Goal: Feedback & Contribution: Submit feedback/report problem

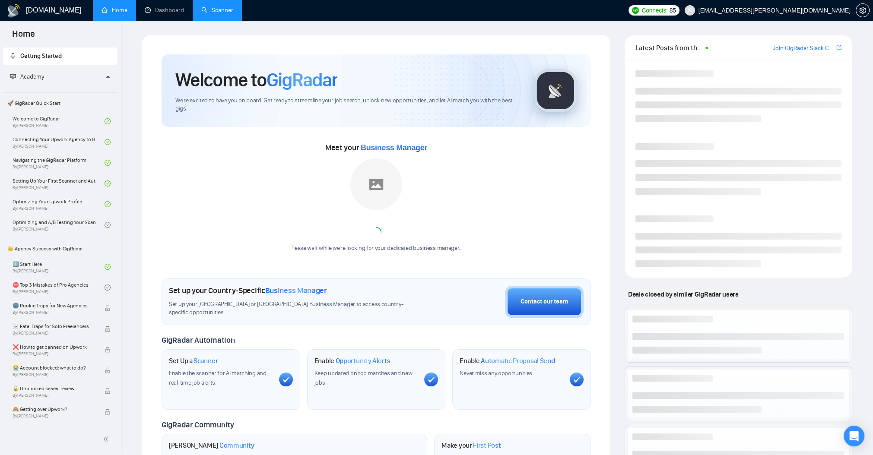
click at [233, 10] on link "Scanner" at bounding box center [217, 9] width 32 height 7
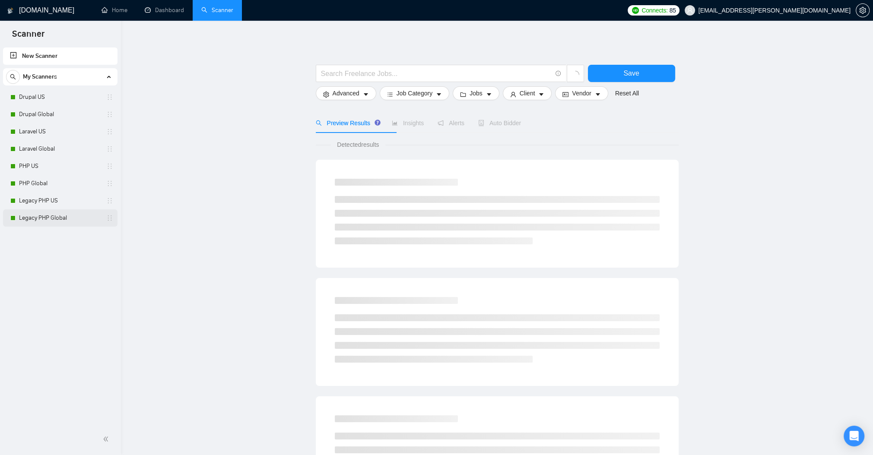
click at [46, 220] on link "Legacy PHP Global" at bounding box center [60, 217] width 82 height 17
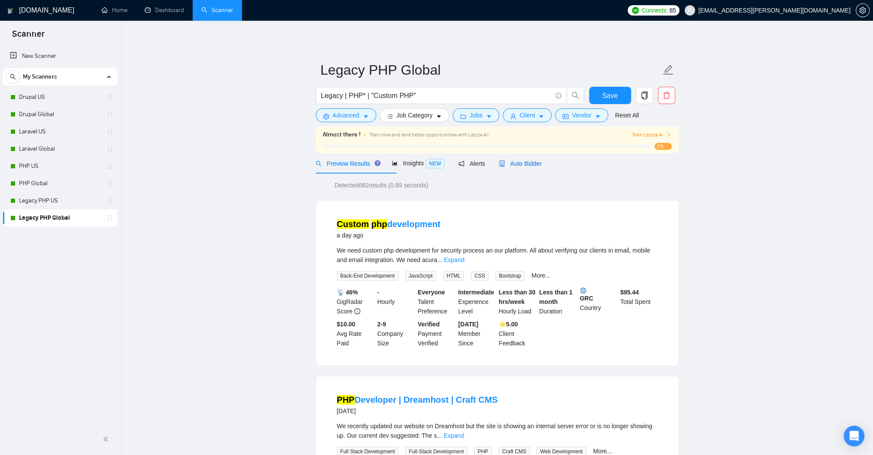
click at [541, 167] on span "Auto Bidder" at bounding box center [520, 163] width 43 height 7
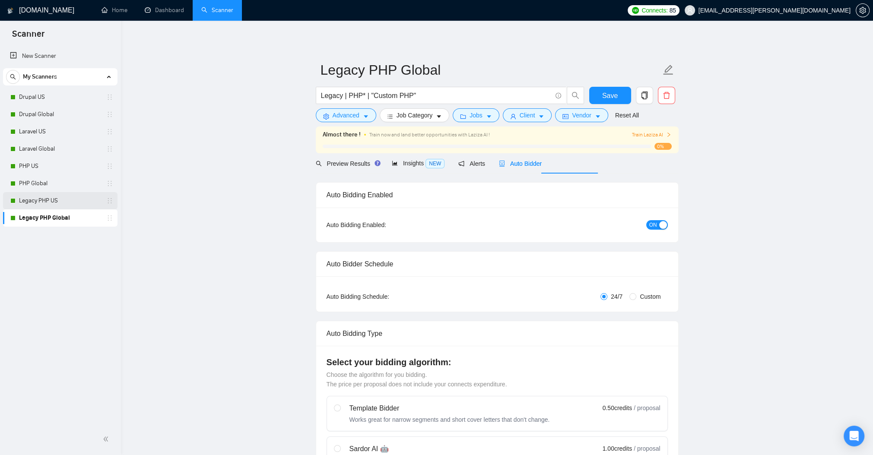
click at [37, 205] on link "Legacy PHP US" at bounding box center [60, 200] width 82 height 17
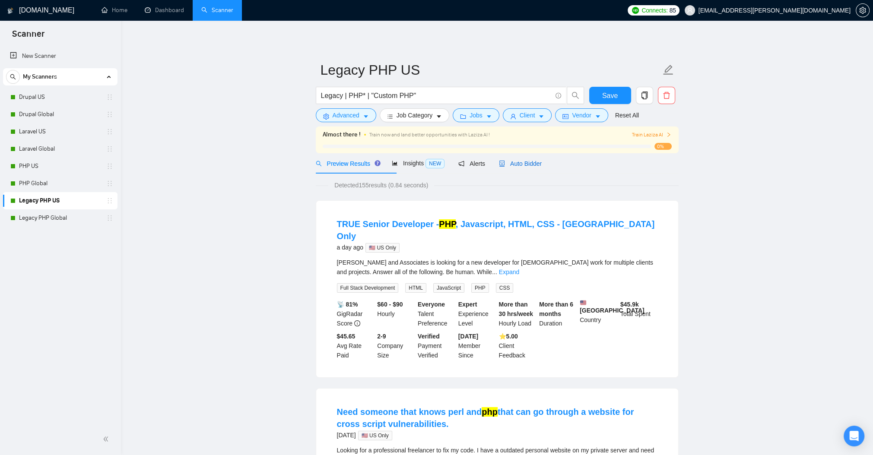
click at [541, 167] on span "Auto Bidder" at bounding box center [520, 163] width 43 height 7
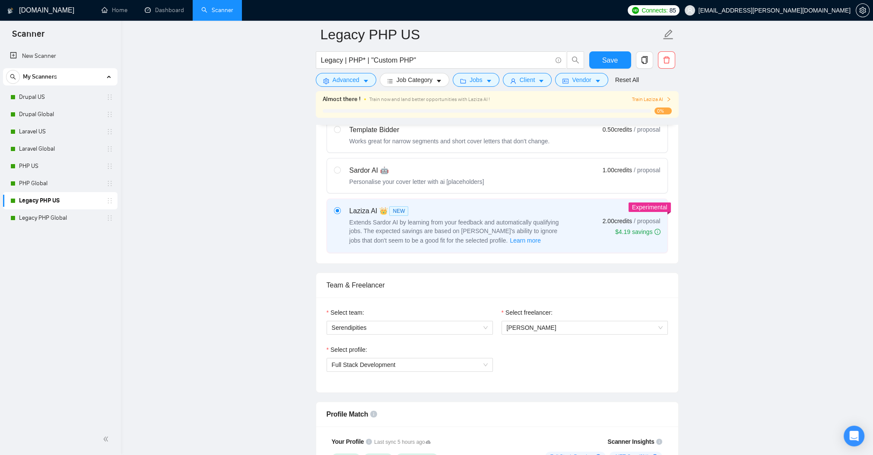
scroll to position [311, 0]
click at [50, 183] on link "PHP Global" at bounding box center [60, 183] width 82 height 17
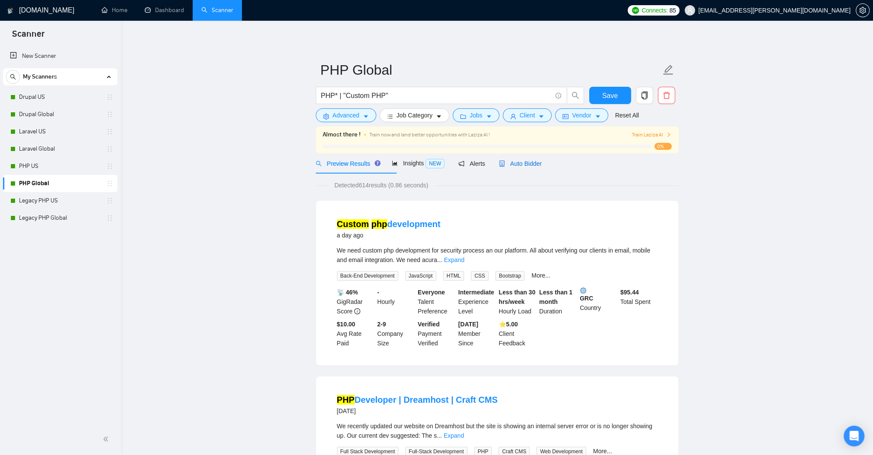
click at [541, 167] on span "Auto Bidder" at bounding box center [520, 163] width 43 height 7
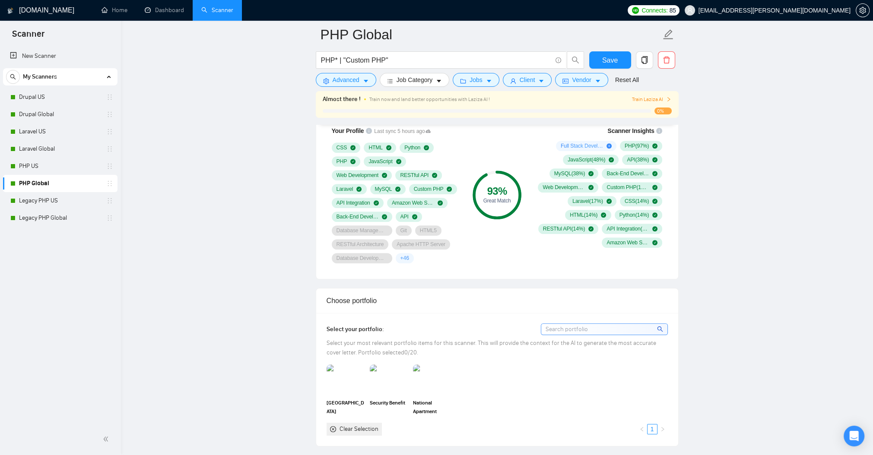
scroll to position [622, 0]
click at [27, 169] on link "PHP US" at bounding box center [60, 166] width 82 height 17
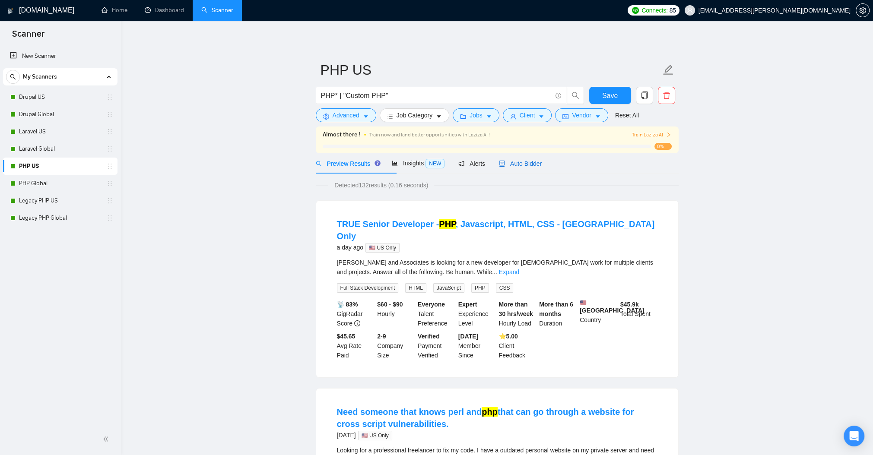
click at [541, 167] on span "Auto Bidder" at bounding box center [520, 163] width 43 height 7
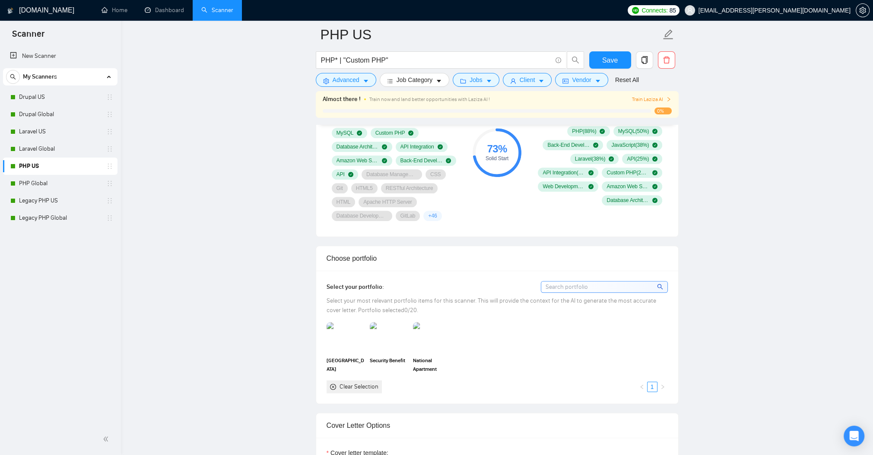
scroll to position [725, 0]
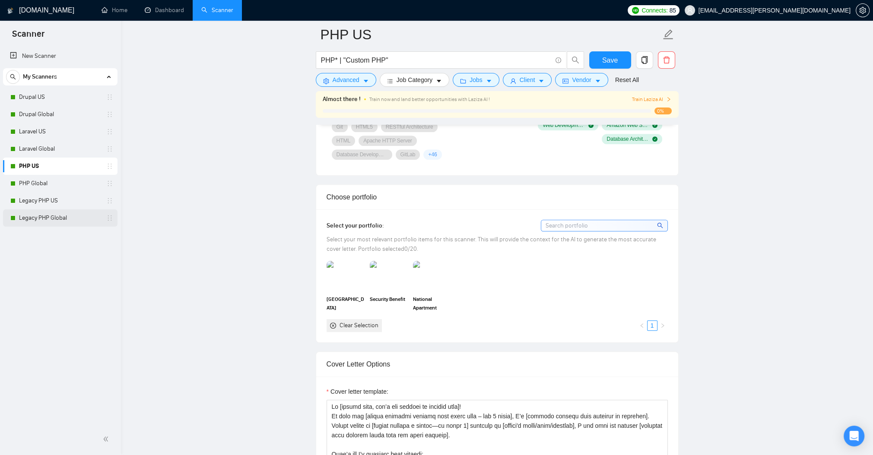
click at [41, 218] on link "Legacy PHP Global" at bounding box center [60, 217] width 82 height 17
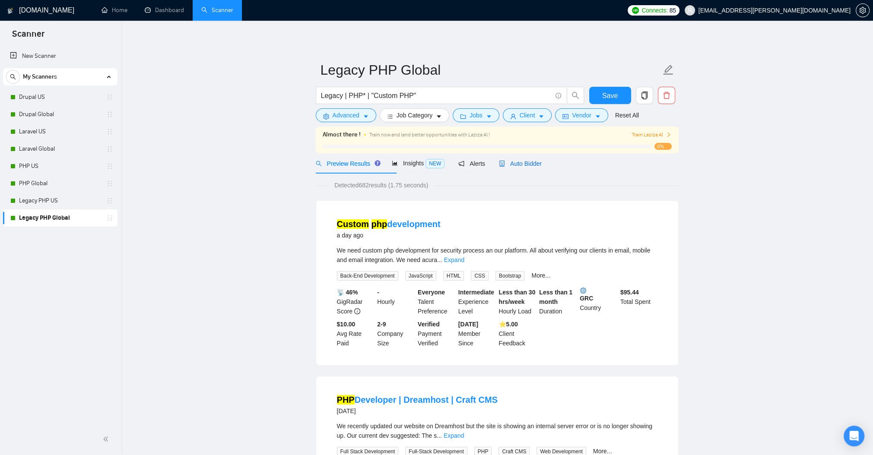
click at [541, 167] on span "Auto Bidder" at bounding box center [520, 163] width 43 height 7
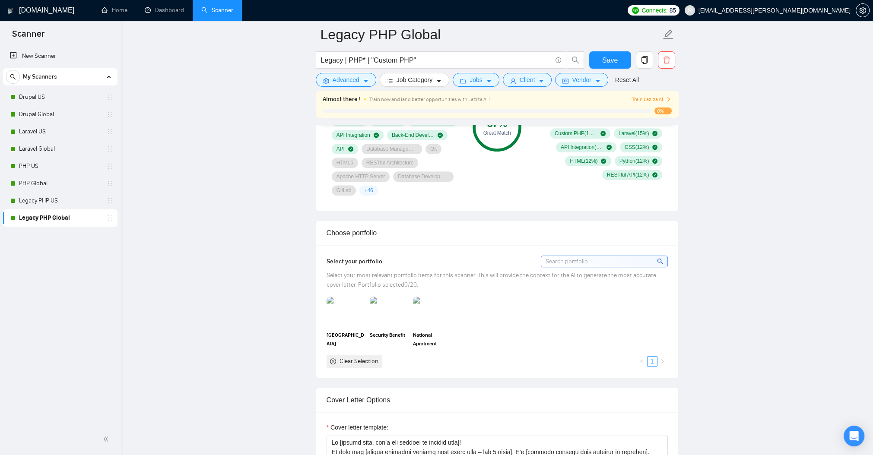
scroll to position [674, 0]
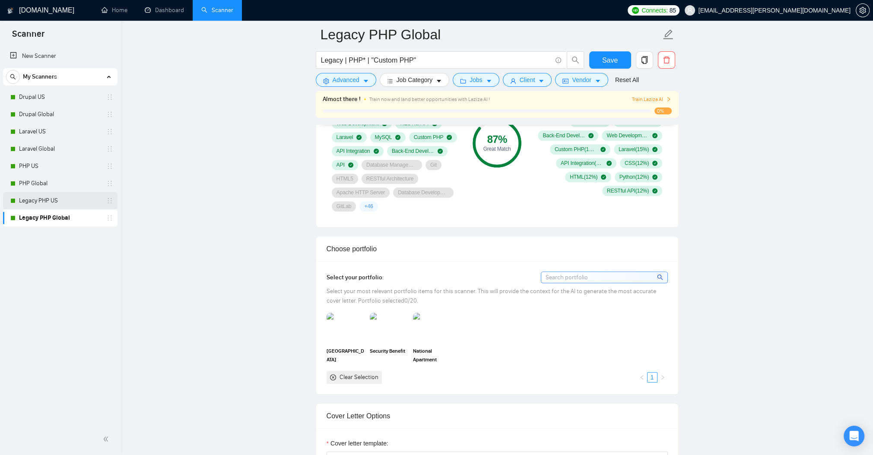
click at [71, 205] on link "Legacy PHP US" at bounding box center [60, 200] width 82 height 17
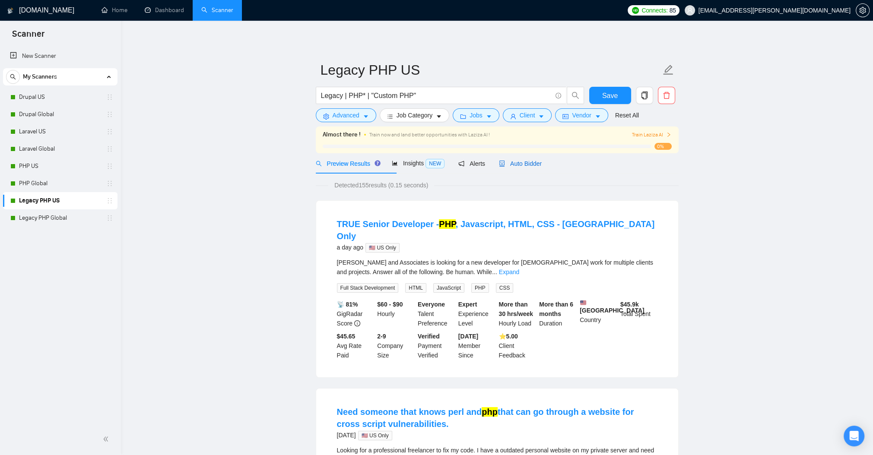
click at [541, 167] on span "Auto Bidder" at bounding box center [520, 163] width 43 height 7
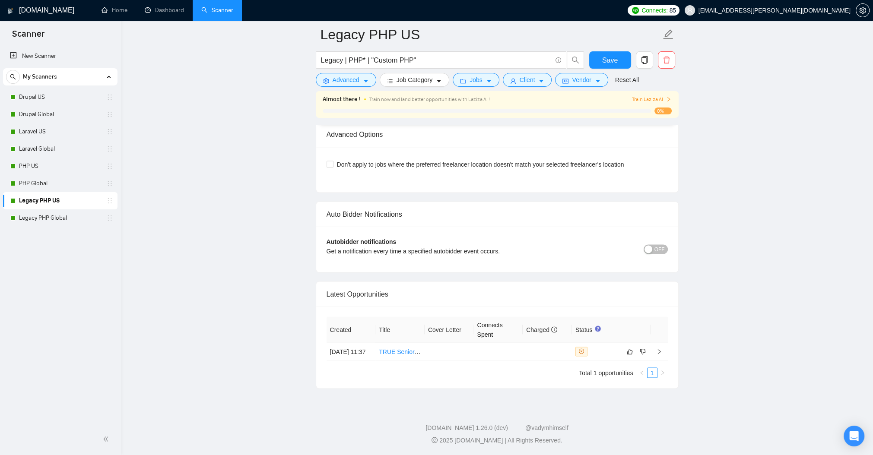
scroll to position [2383, 0]
click at [385, 355] on link "TRUE Senior Developer - PHP, Javascript, HTML, CSS - [GEOGRAPHIC_DATA] Only" at bounding box center [494, 351] width 231 height 7
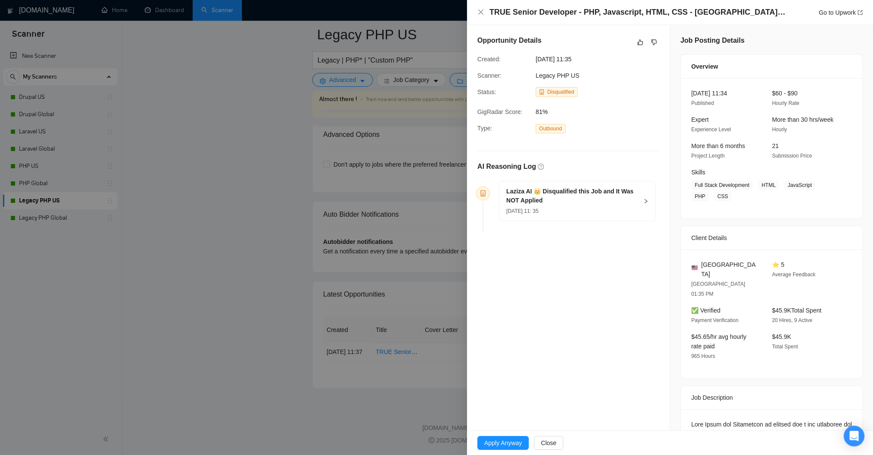
click at [613, 205] on h5 "Laziza AI 👑 Disqualified this Job and It Was NOT Applied" at bounding box center [572, 196] width 132 height 18
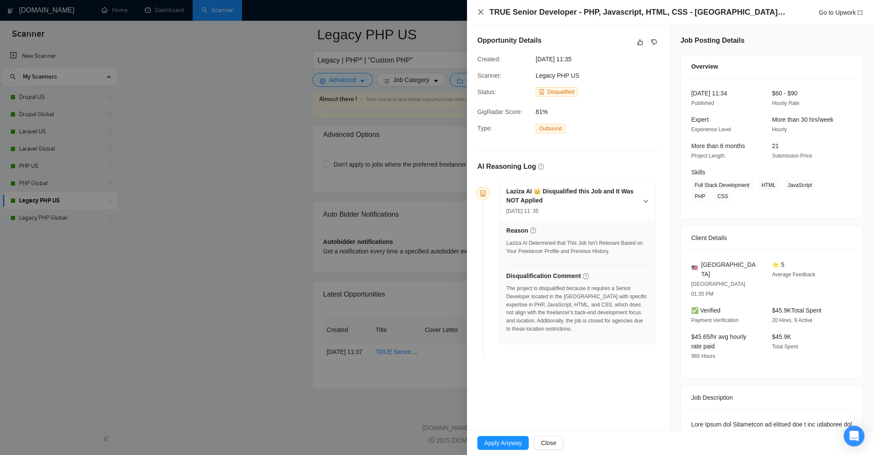
click at [480, 13] on icon "close" at bounding box center [480, 11] width 5 height 5
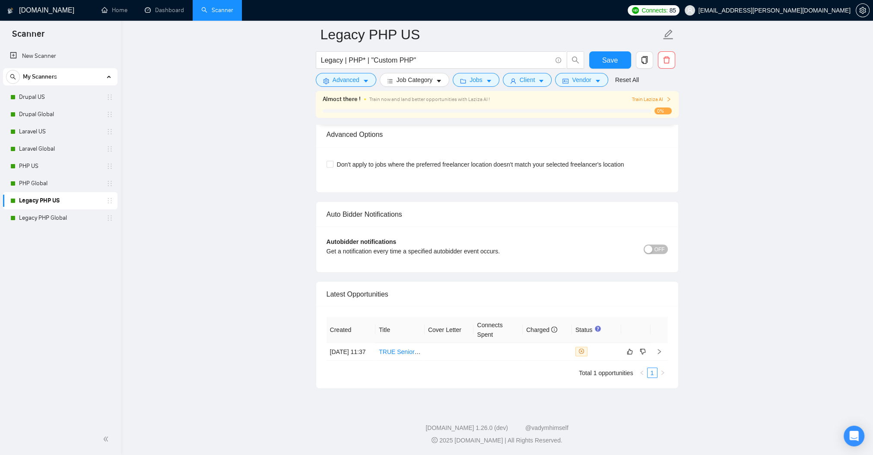
scroll to position [2408, 0]
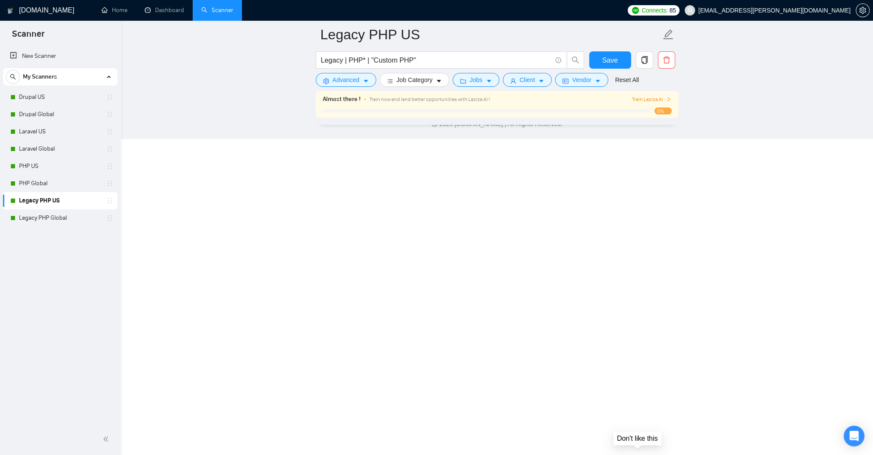
click at [641, 39] on icon "dislike" at bounding box center [642, 35] width 6 height 7
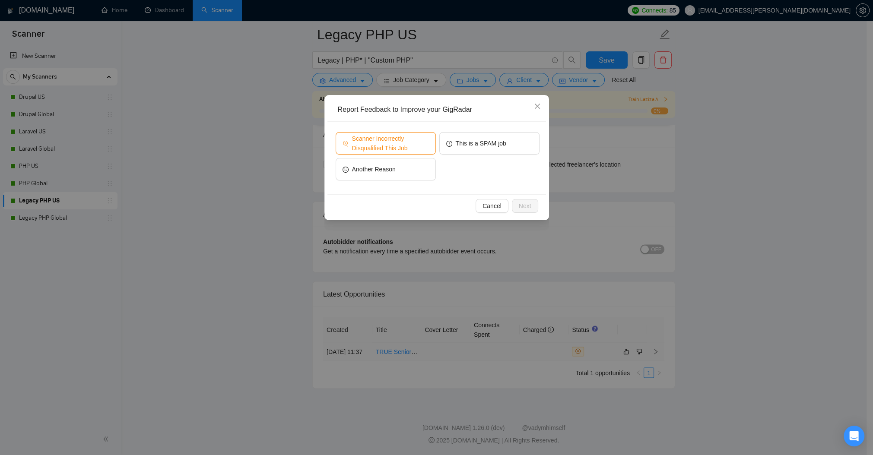
scroll to position [2356, 0]
click at [416, 144] on span "Scanner Incorrectly Disqualified This Job" at bounding box center [390, 143] width 77 height 19
click at [525, 204] on span "Next" at bounding box center [525, 205] width 13 height 9
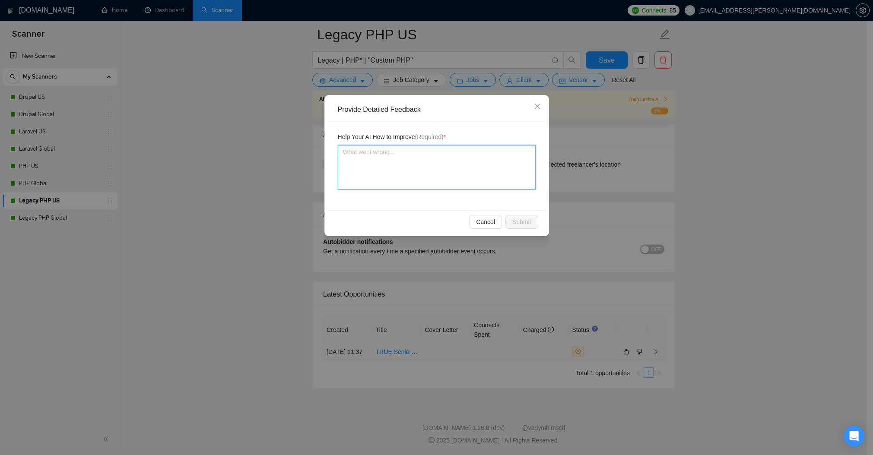
click at [360, 161] on textarea at bounding box center [437, 167] width 198 height 44
type textarea "W"
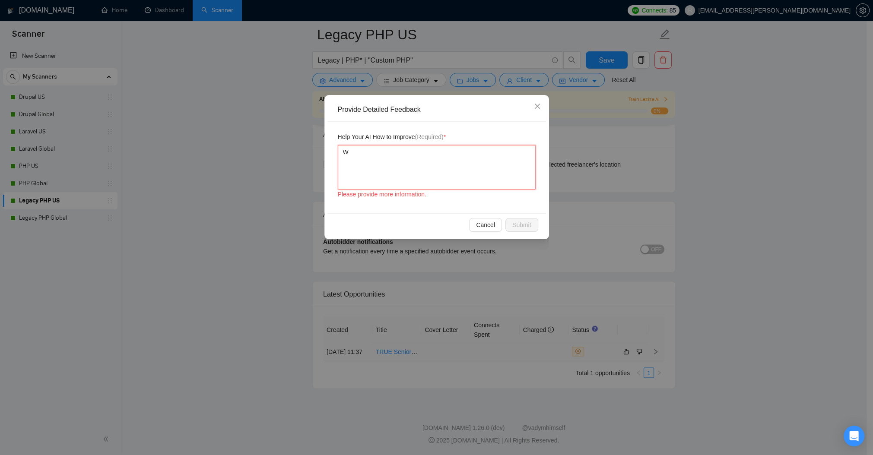
type textarea "We"
type textarea "We a"
type textarea "We ar"
type textarea "We are"
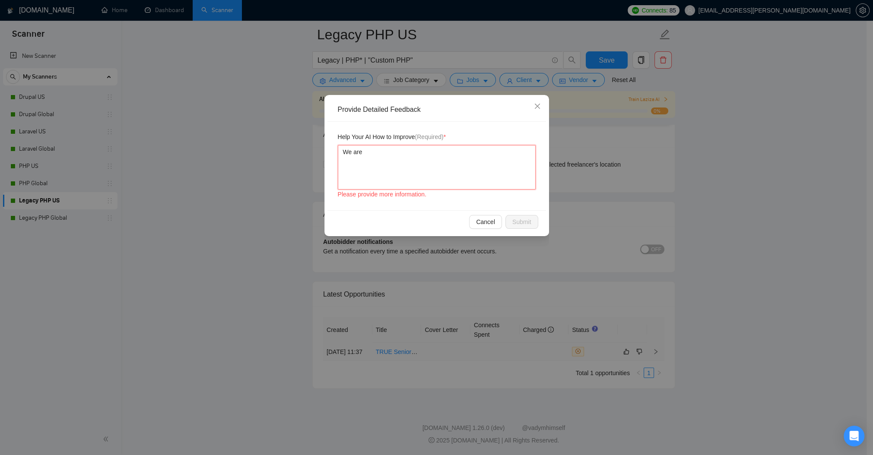
type textarea "We are"
type textarea "We are v"
type textarea "We are ve"
type textarea "We are ver"
type textarea "We are veri"
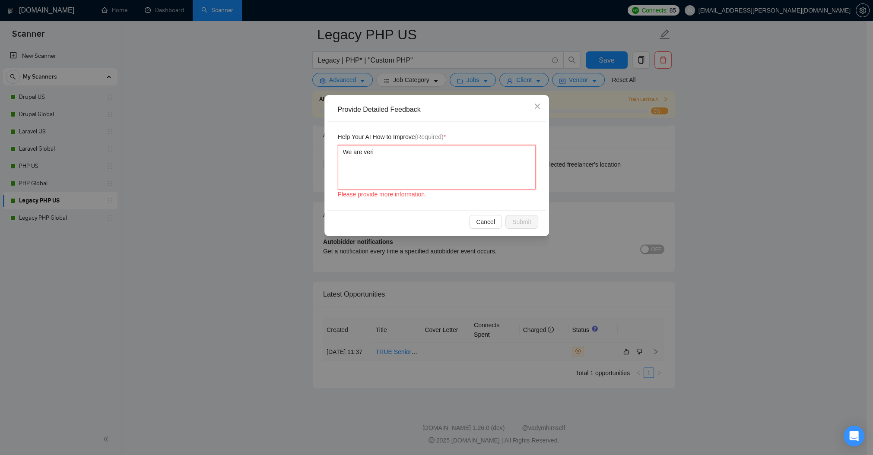
type textarea "We are verif"
type textarea "We are verifi"
type textarea "We are verifie"
type textarea "We are verified"
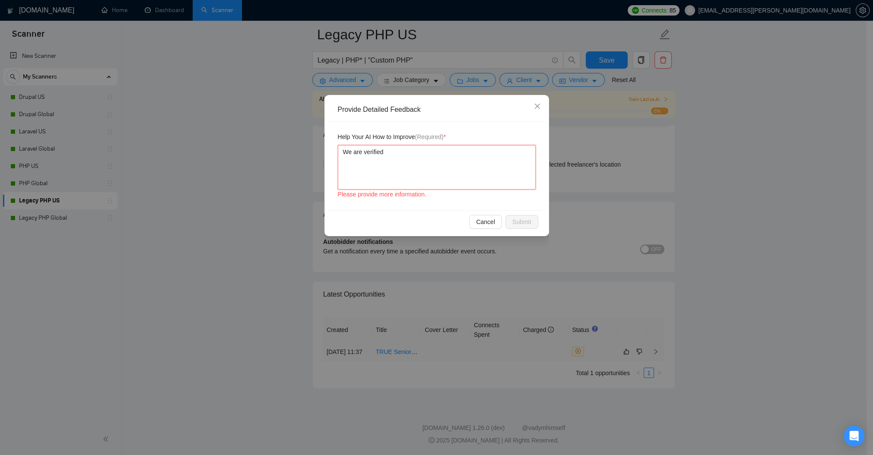
type textarea "We are verified t"
type textarea "We are verified to"
type textarea "We are verified to w"
type textarea "We are verified to wo"
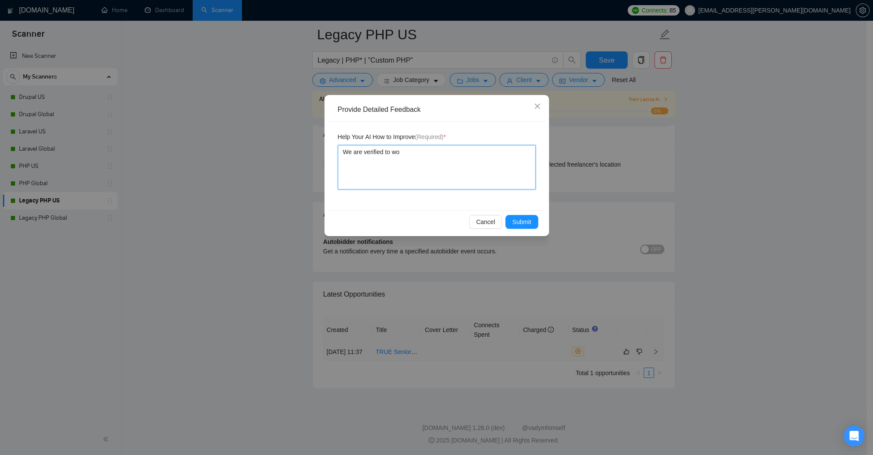
type textarea "We are verified to wor"
type textarea "We are verified to work"
type textarea "We are verified to work U"
type textarea "We are verified to work US"
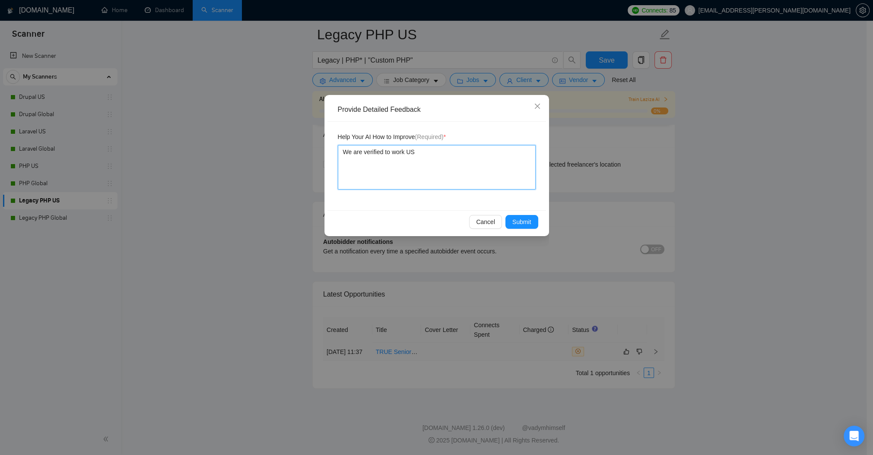
type textarea "We are verified to work US"
type textarea "We are verified to work US o"
type textarea "We are verified to work US on"
type textarea "We are verified to work US onl"
type textarea "We are verified to work US only"
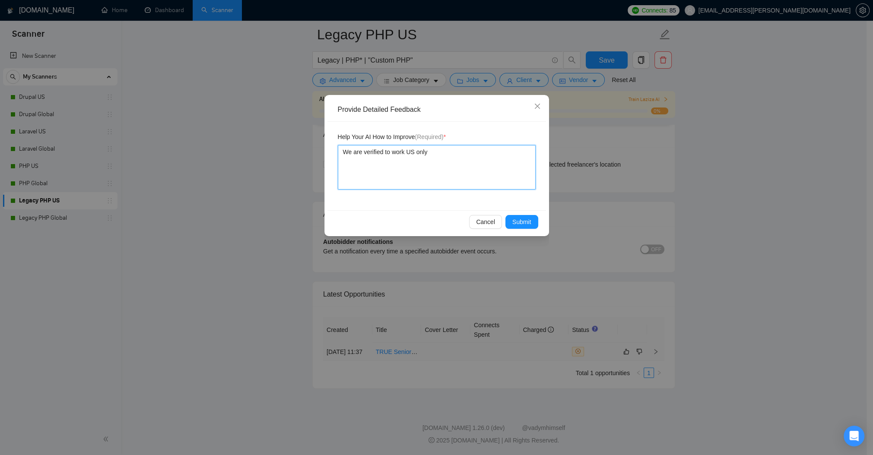
type textarea "We are verified to work US only"
type textarea "We are verified to work US only j"
type textarea "We are verified to work US only jo"
type textarea "We are verified to work US only job"
type textarea "We are verified to work US only jobs"
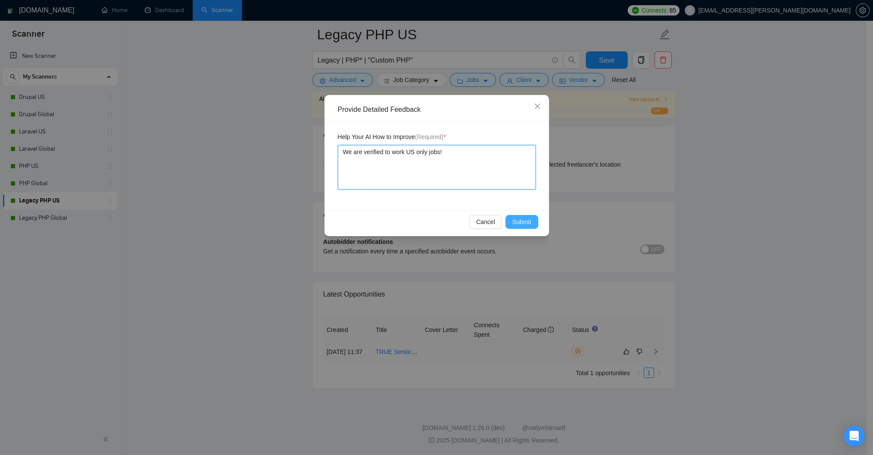
type textarea "We are verified to work US only jobs!"
click at [516, 227] on span "Submit" at bounding box center [521, 221] width 19 height 9
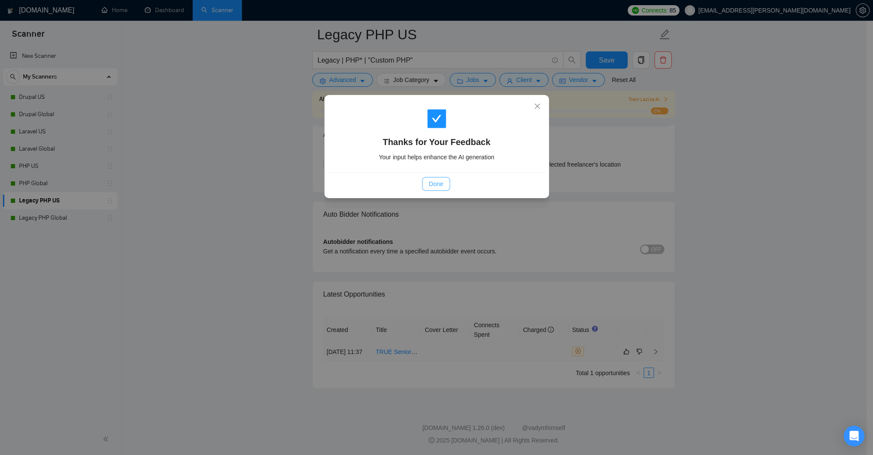
click at [439, 189] on span "Done" at bounding box center [436, 183] width 14 height 9
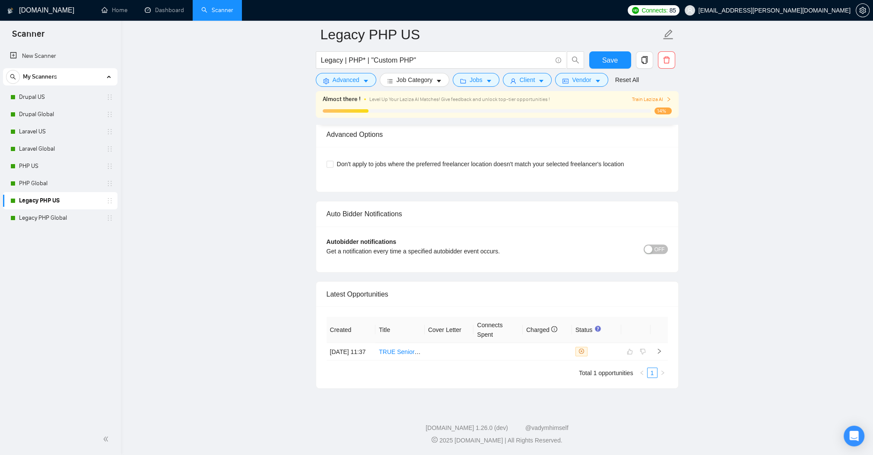
scroll to position [2435, 0]
click at [43, 162] on link "PHP US" at bounding box center [60, 166] width 82 height 17
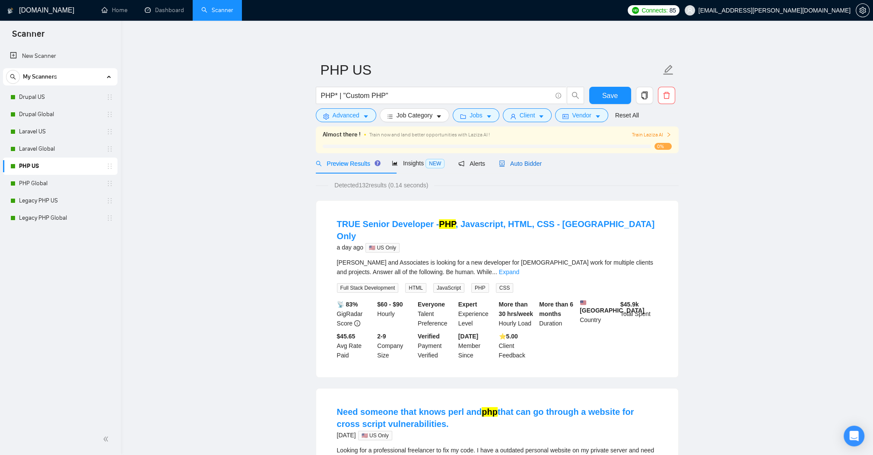
click at [541, 167] on span "Auto Bidder" at bounding box center [520, 163] width 43 height 7
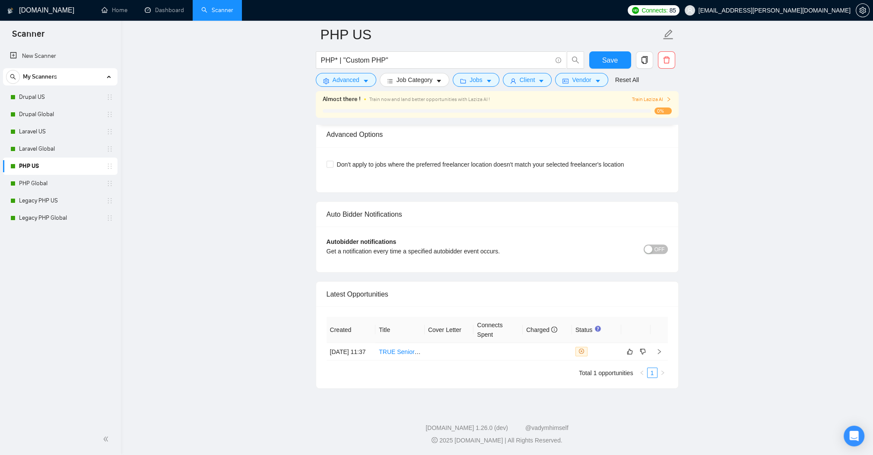
scroll to position [2408, 0]
click at [389, 348] on link "TRUE Senior Developer - PHP, Javascript, HTML, CSS - [GEOGRAPHIC_DATA] Only" at bounding box center [494, 351] width 231 height 7
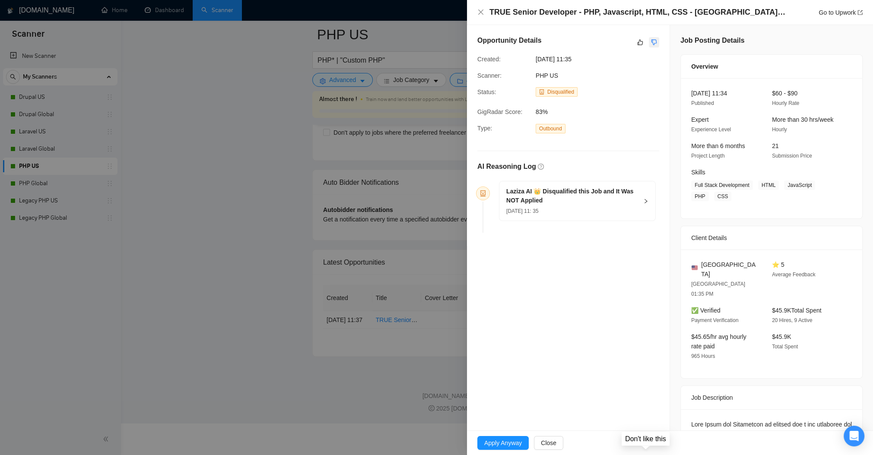
click at [651, 46] on icon "dislike" at bounding box center [654, 42] width 6 height 7
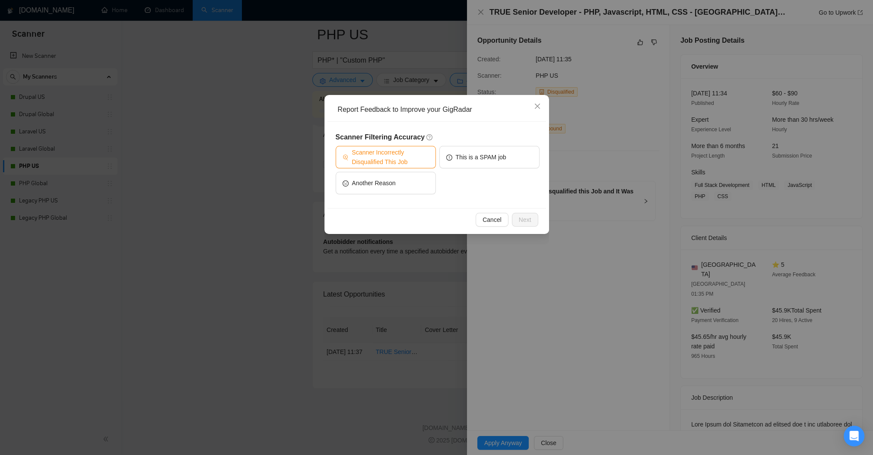
click at [402, 160] on span "Scanner Incorrectly Disqualified This Job" at bounding box center [390, 157] width 77 height 19
click at [526, 220] on span "Next" at bounding box center [525, 219] width 13 height 9
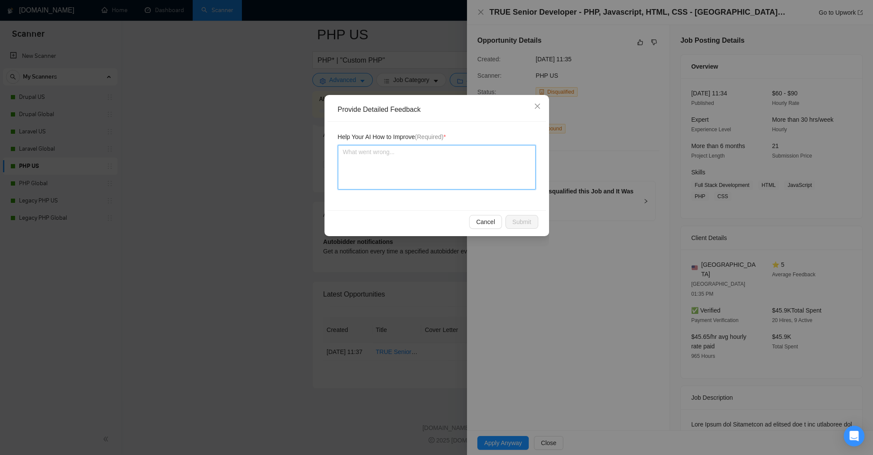
click at [364, 162] on textarea at bounding box center [437, 167] width 198 height 44
type textarea "W"
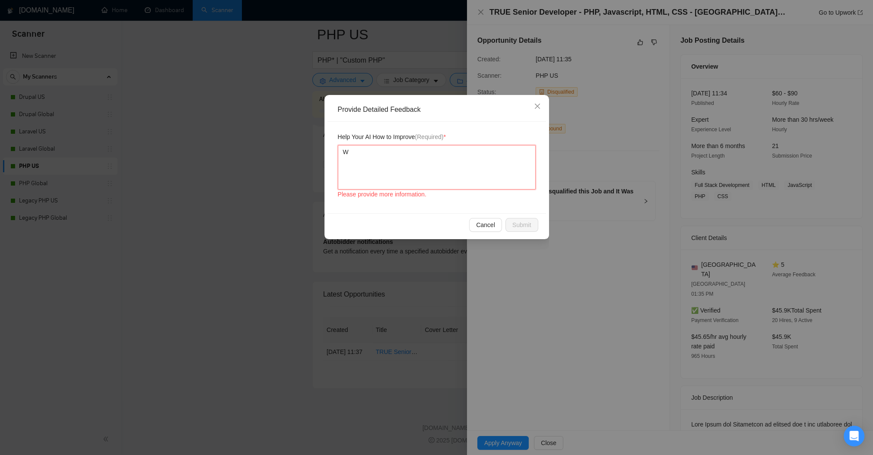
type textarea "We"
type textarea "We a"
type textarea "We ar"
type textarea "We are"
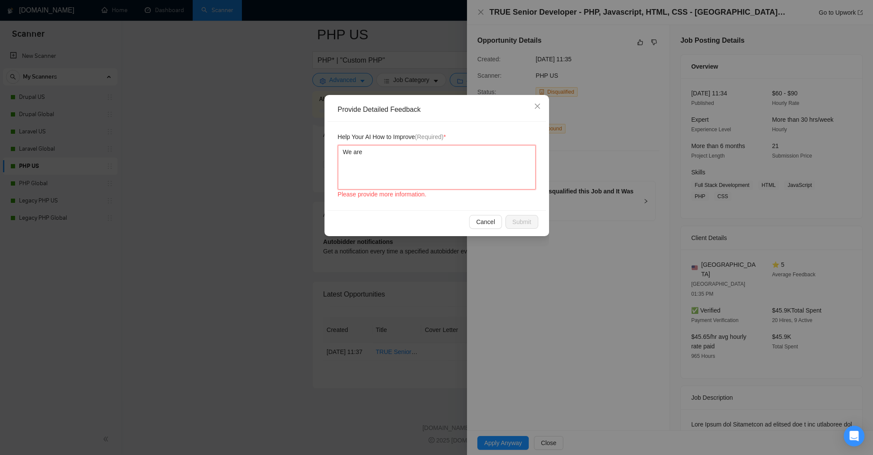
type textarea "We are"
type textarea "We are v"
type textarea "We are ve"
type textarea "We are ver"
type textarea "We are veri"
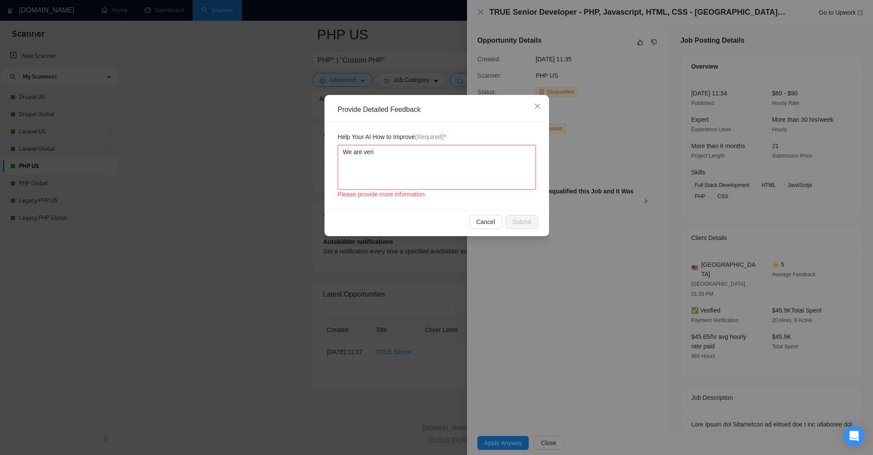
type textarea "We are verif"
type textarea "We are verifi"
type textarea "We are verifie"
type textarea "We are verified"
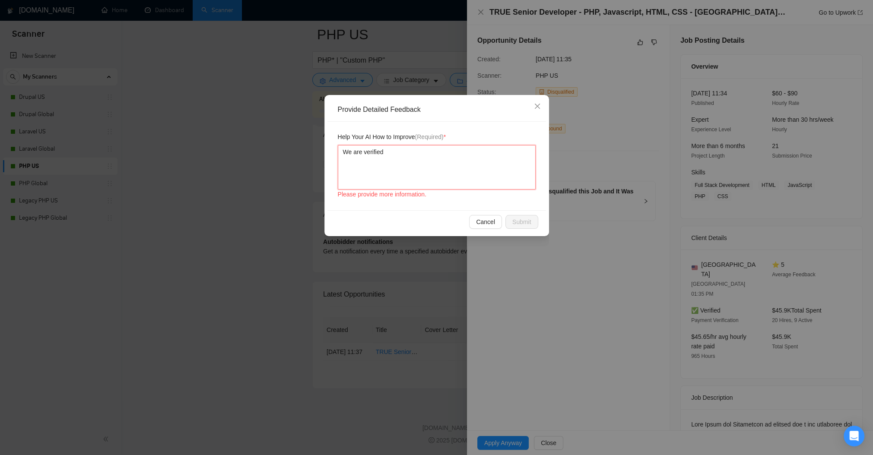
type textarea "We are verified t"
type textarea "We are verified to"
type textarea "We are verified to w"
type textarea "We are verified to wo"
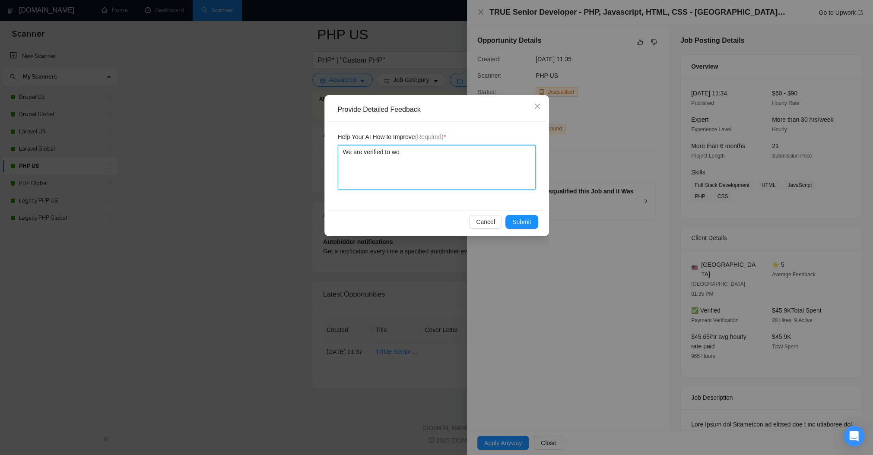
type textarea "We are verified to wor"
type textarea "We are verified to work"
type textarea "We are verified to work U"
type textarea "We are verified to work US"
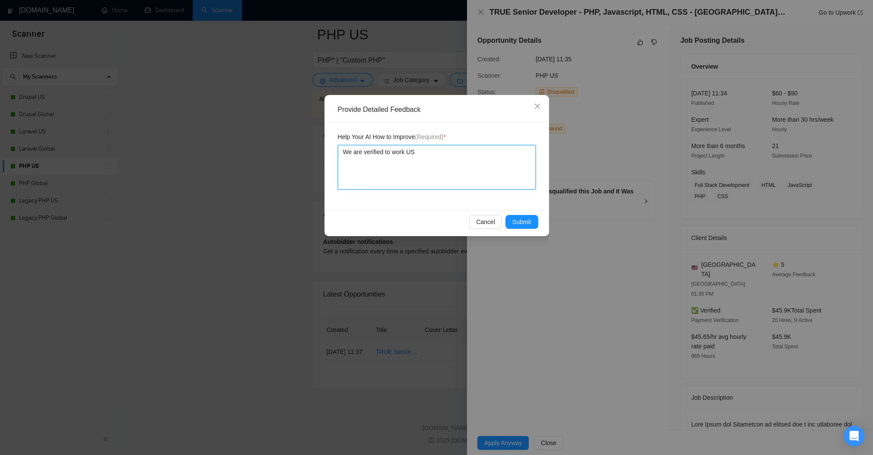
type textarea "We are verified to work US"
type textarea "We are verified to work US o"
type textarea "We are verified to work US on"
type textarea "We are verified to work US onl"
type textarea "We are verified to work US only"
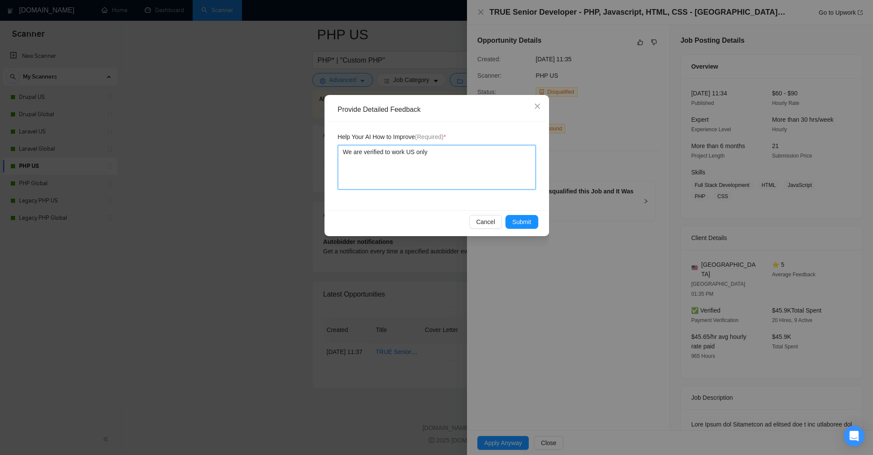
type textarea "We are verified to work US only"
type textarea "We are verified to work US only j"
type textarea "We are verified to work US only jo"
type textarea "We are verified to work US only job"
type textarea "We are verified to work US only jobs"
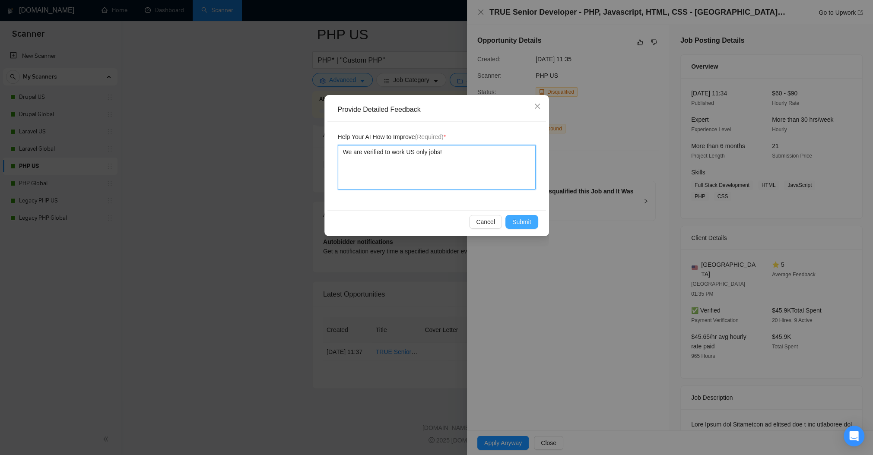
type textarea "We are verified to work US only jobs!"
click at [512, 227] on span "Submit" at bounding box center [521, 221] width 19 height 9
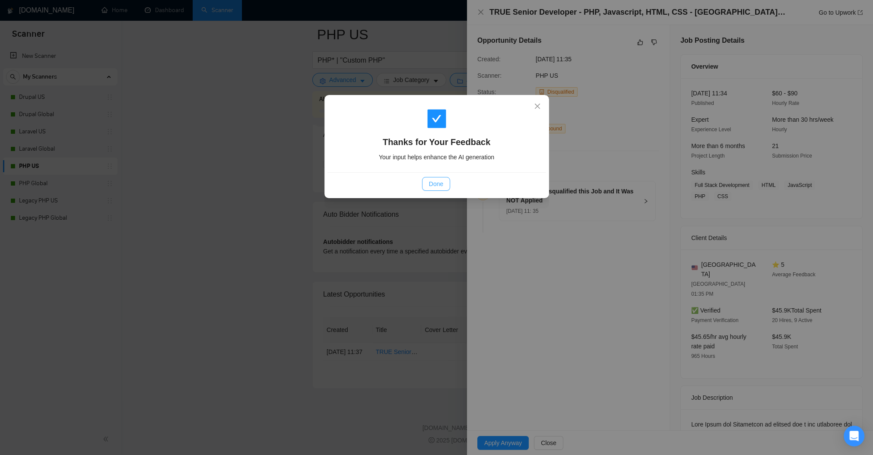
click at [442, 189] on span "Done" at bounding box center [436, 183] width 14 height 9
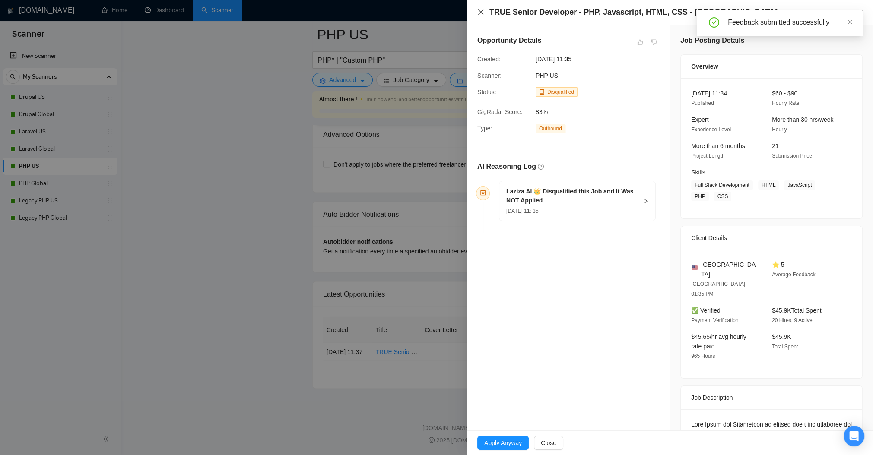
click at [483, 11] on icon "close" at bounding box center [480, 12] width 7 height 7
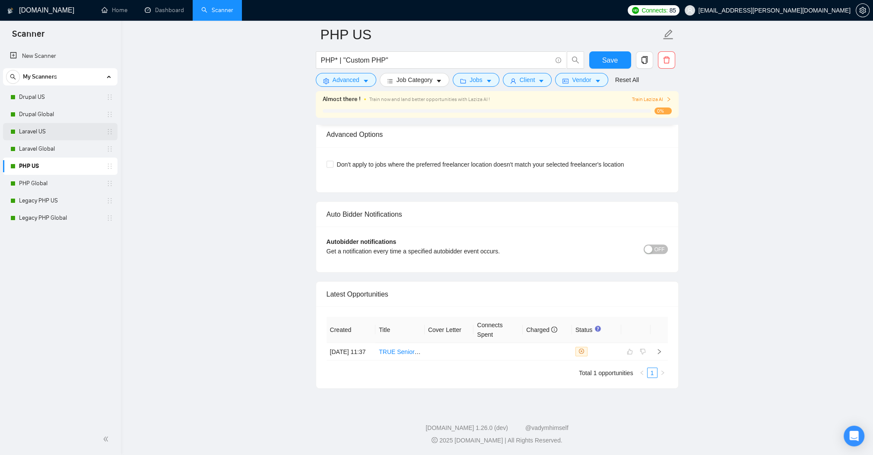
click at [42, 128] on link "Laravel US" at bounding box center [60, 131] width 82 height 17
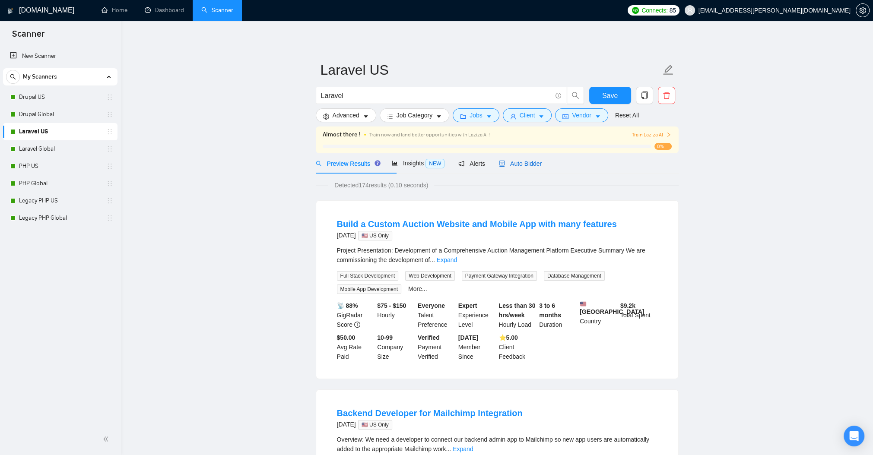
click at [541, 167] on span "Auto Bidder" at bounding box center [520, 163] width 43 height 7
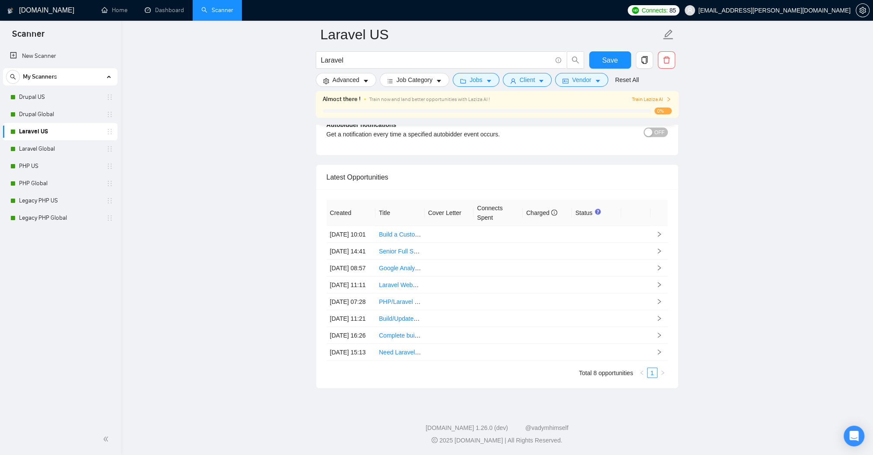
scroll to position [2539, 0]
click at [388, 231] on link "Build a Custom Auction Website and Mobile App with many features" at bounding box center [470, 234] width 182 height 7
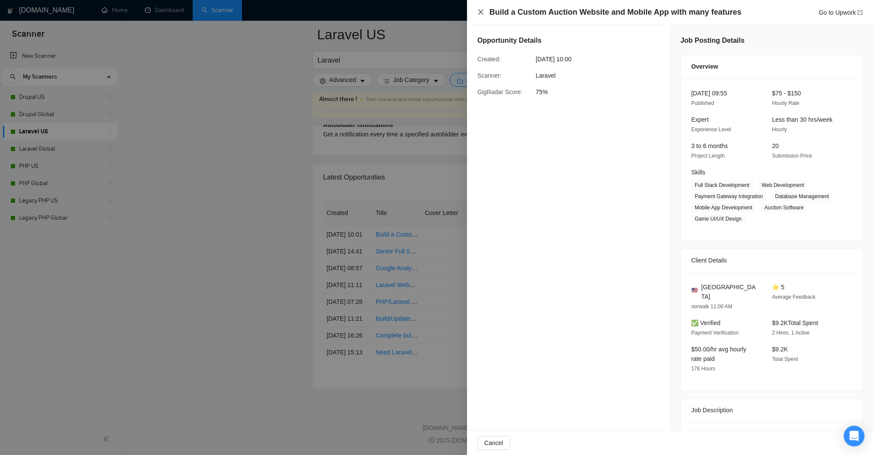
click at [482, 10] on icon "close" at bounding box center [480, 12] width 7 height 7
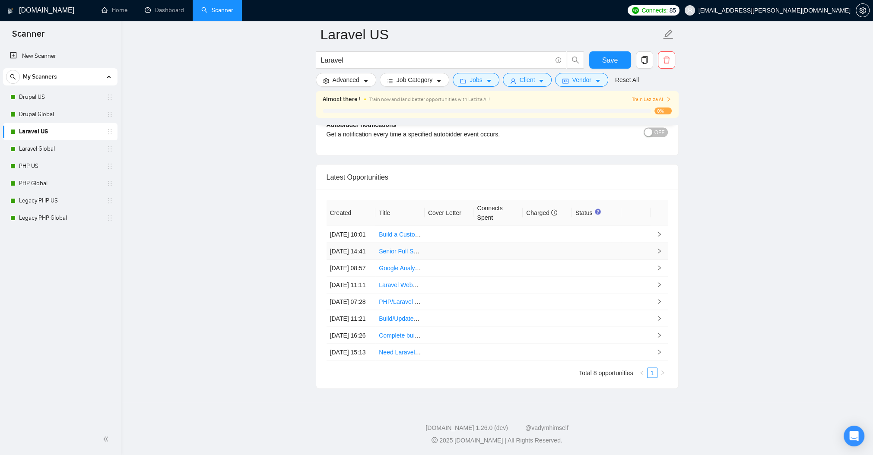
click at [659, 254] on icon "right" at bounding box center [659, 251] width 6 height 6
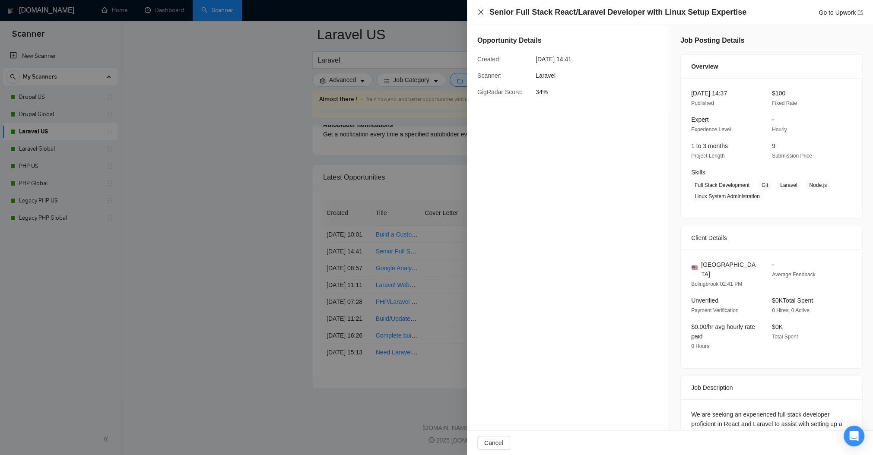
click at [479, 13] on icon "close" at bounding box center [480, 12] width 7 height 7
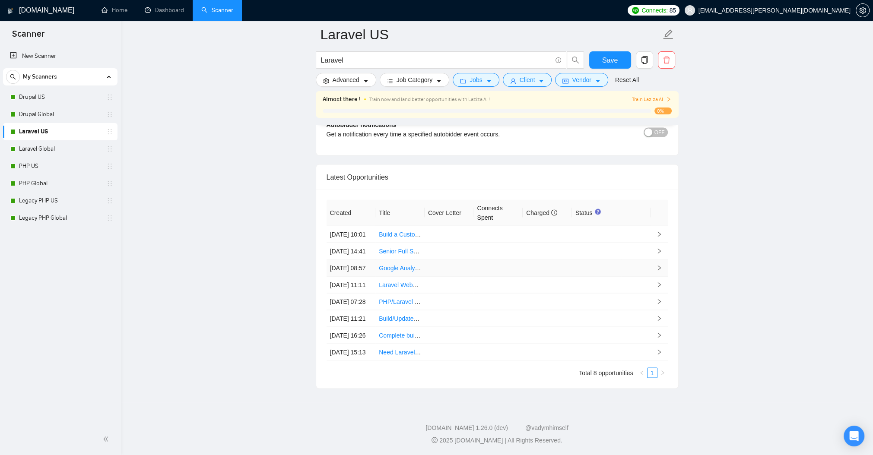
click at [659, 271] on icon "right" at bounding box center [659, 268] width 6 height 6
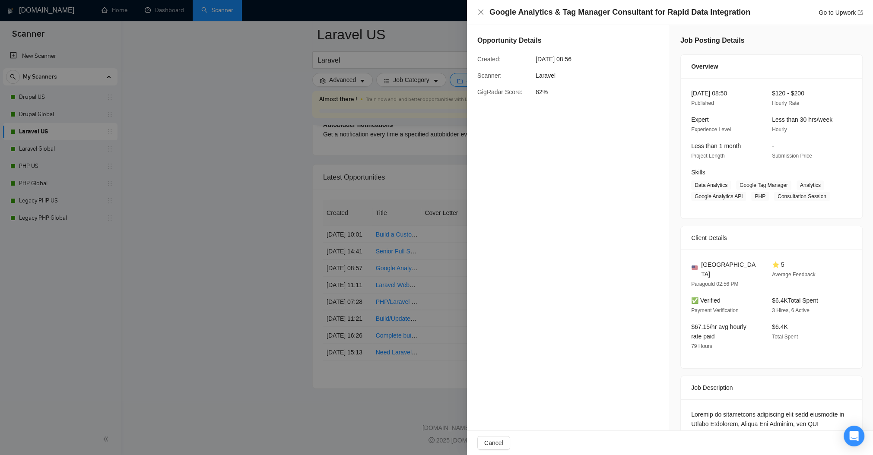
scroll to position [2642, 0]
drag, startPoint x: 203, startPoint y: 223, endPoint x: 212, endPoint y: 218, distance: 11.0
click at [212, 220] on div at bounding box center [436, 227] width 873 height 455
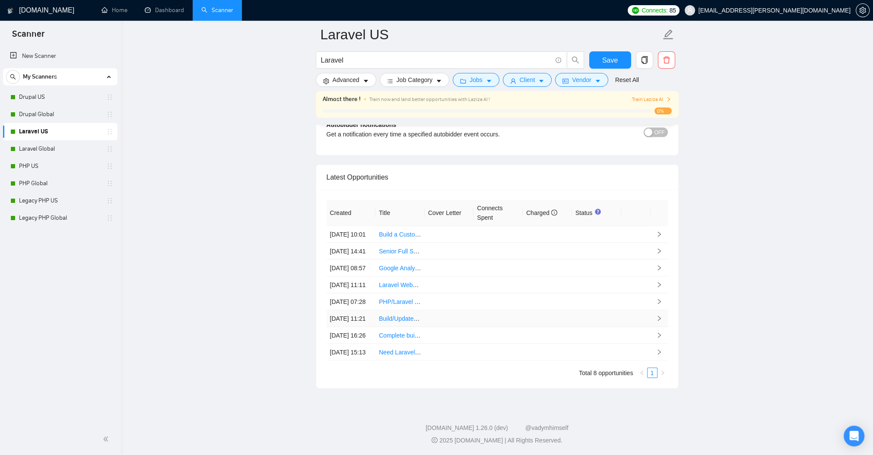
click at [658, 321] on icon "right" at bounding box center [659, 318] width 6 height 6
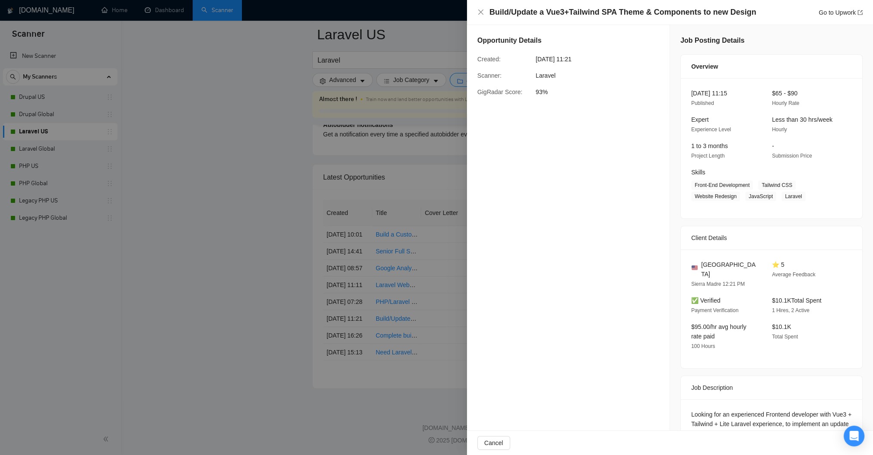
click at [259, 316] on div at bounding box center [436, 227] width 873 height 455
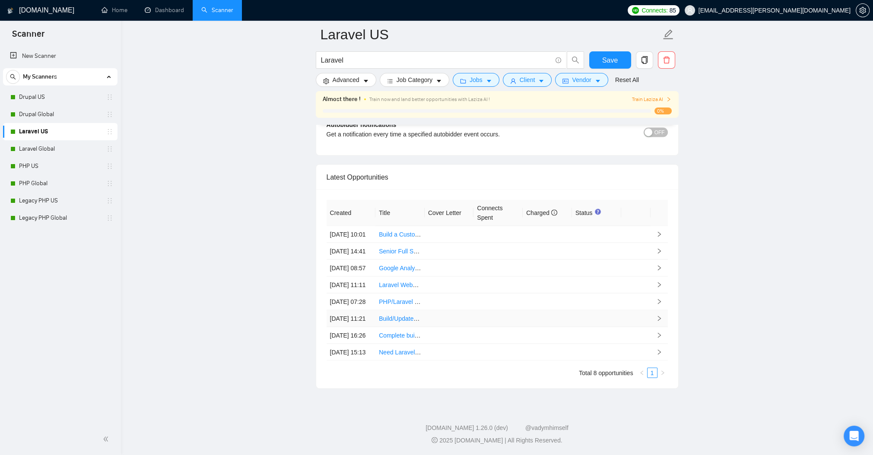
click at [340, 319] on td "[DATE] 11:21" at bounding box center [350, 318] width 49 height 17
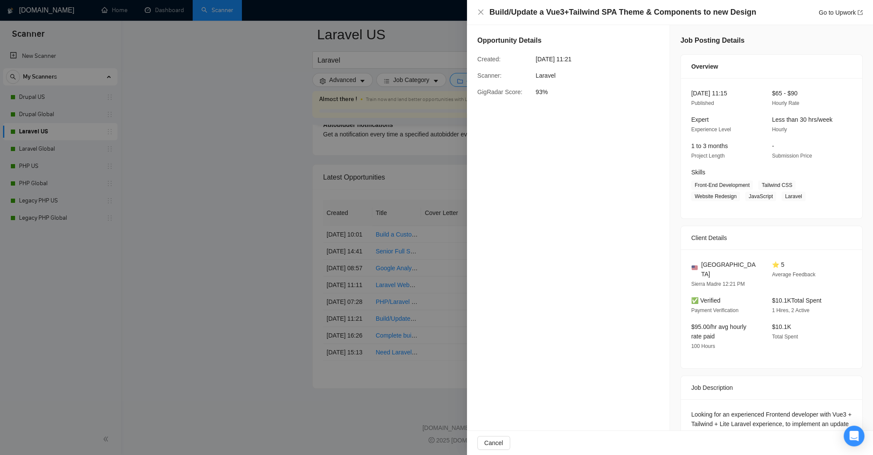
click at [228, 312] on div at bounding box center [436, 227] width 873 height 455
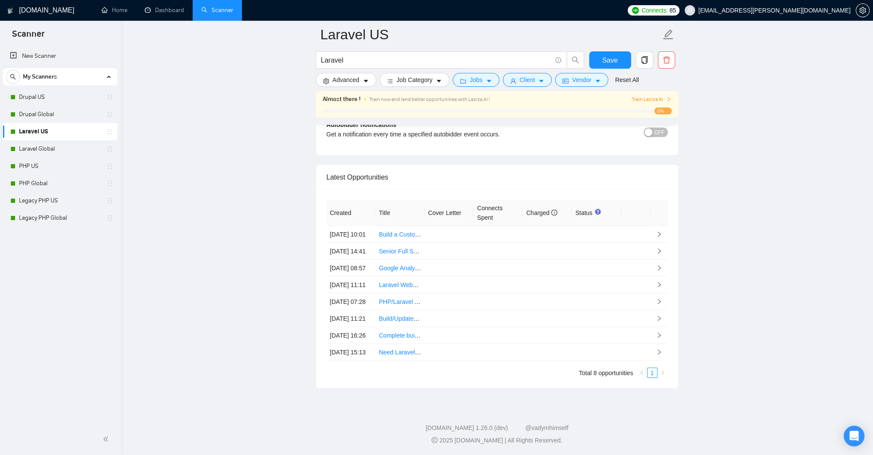
click at [648, 104] on span "Train Laziza AI" at bounding box center [651, 99] width 40 height 8
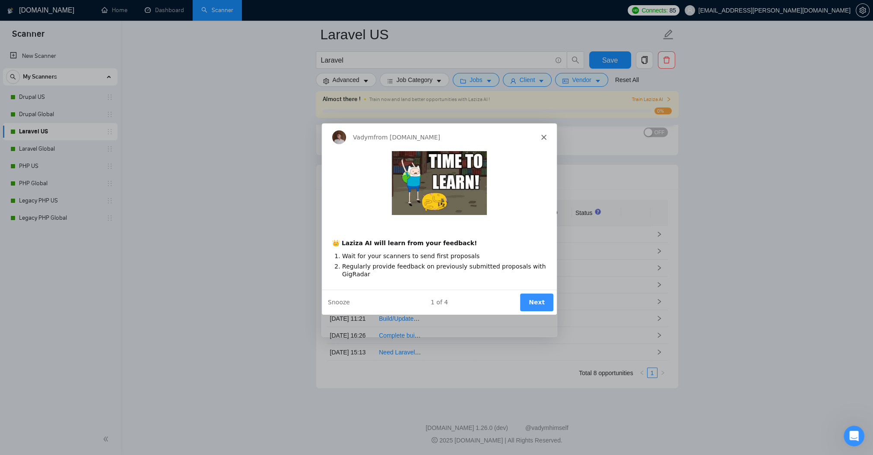
click at [534, 311] on button "Next" at bounding box center [535, 302] width 33 height 18
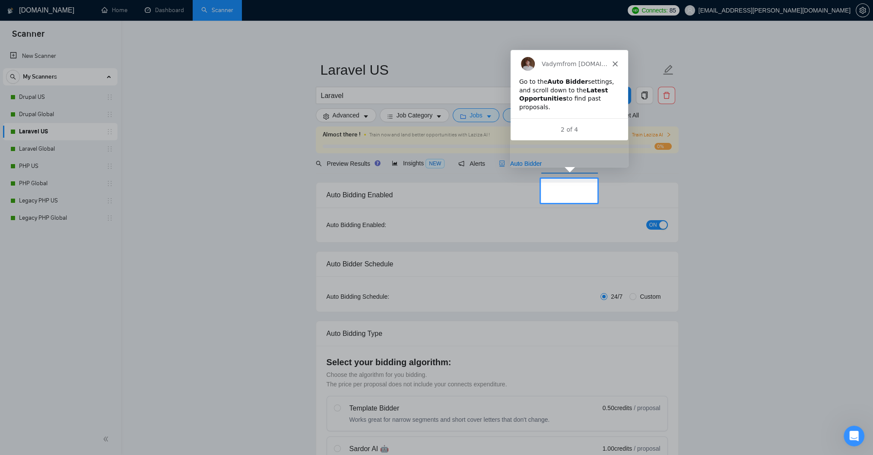
click at [541, 167] on span "Auto Bidder" at bounding box center [520, 163] width 43 height 7
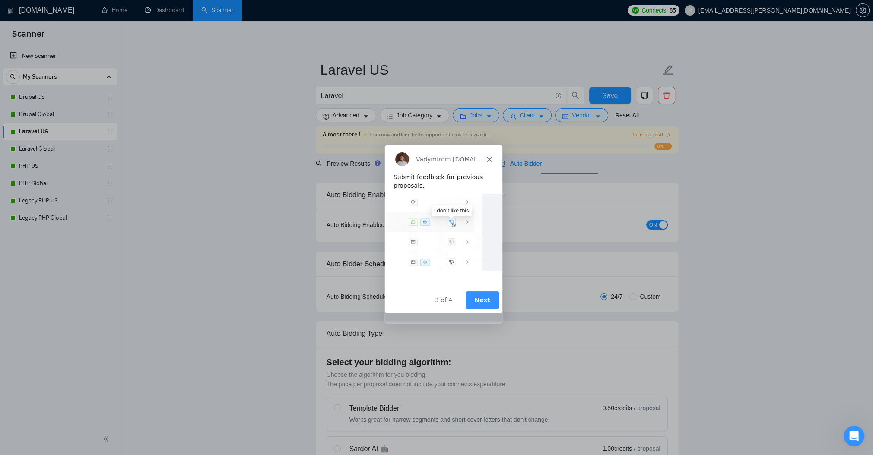
click at [479, 308] on button "Next" at bounding box center [481, 300] width 33 height 18
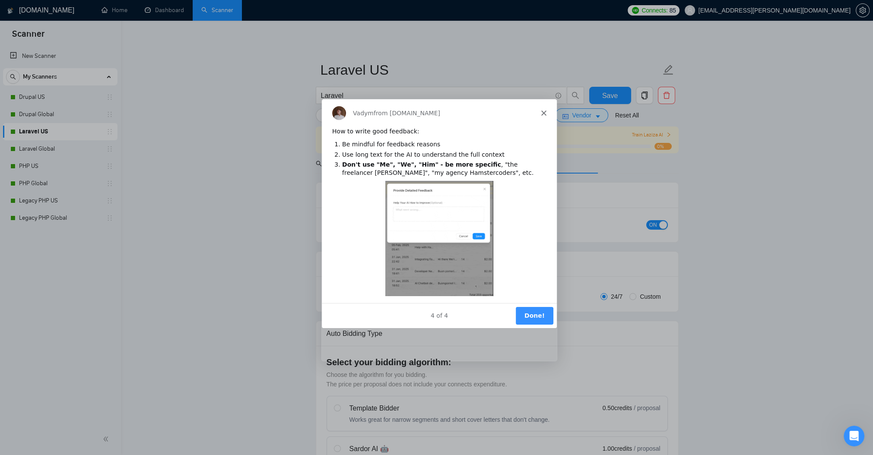
click at [531, 324] on button "Done!" at bounding box center [534, 315] width 38 height 18
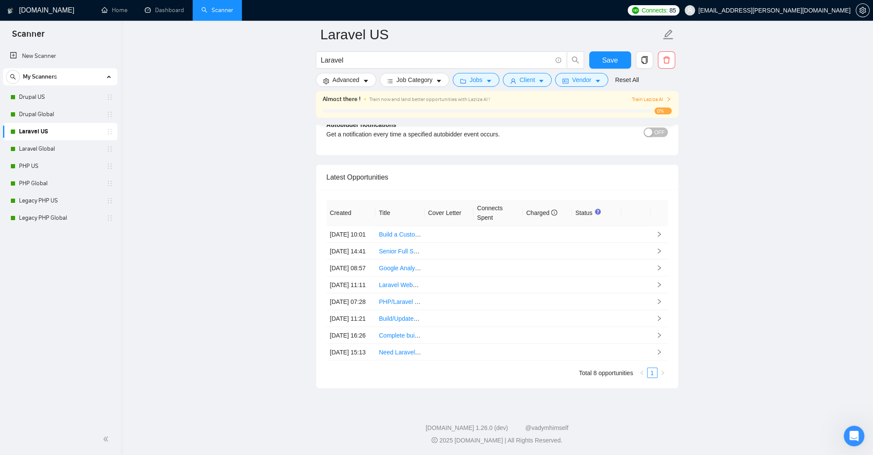
scroll to position [2487, 0]
click at [660, 237] on icon "right" at bounding box center [659, 234] width 6 height 6
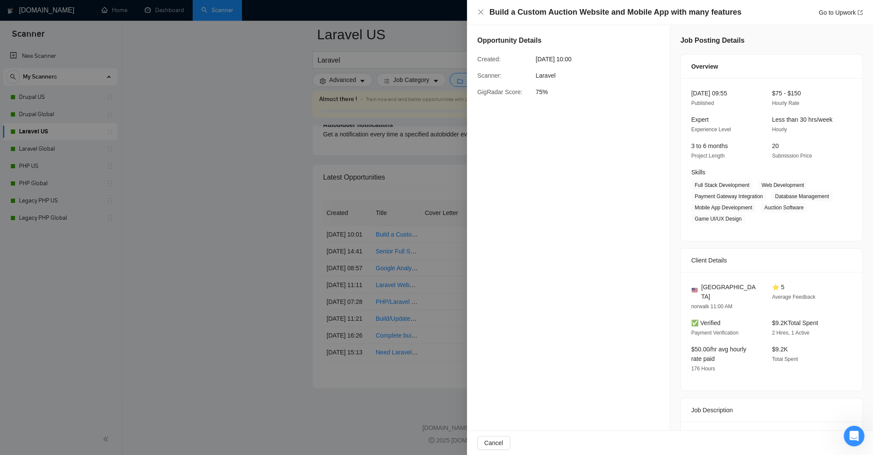
drag, startPoint x: 204, startPoint y: 272, endPoint x: 262, endPoint y: 272, distance: 57.4
click at [212, 272] on div at bounding box center [436, 227] width 873 height 455
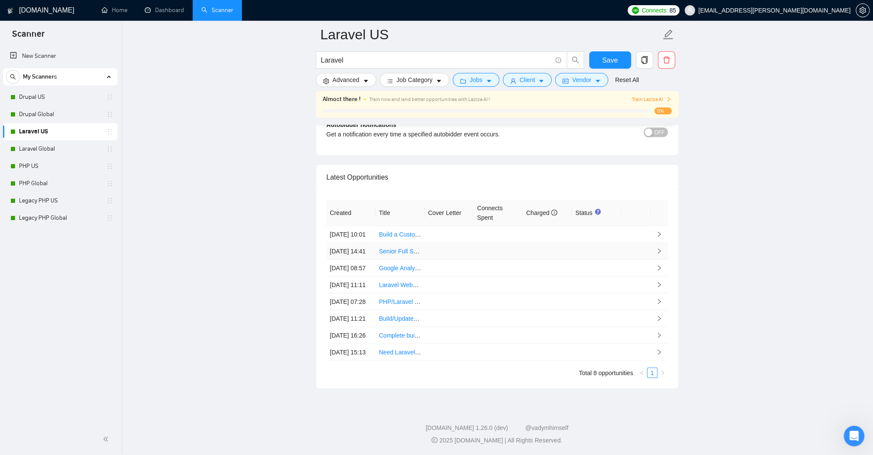
drag, startPoint x: 651, startPoint y: 299, endPoint x: 658, endPoint y: 299, distance: 6.5
click at [658, 259] on td at bounding box center [658, 251] width 17 height 17
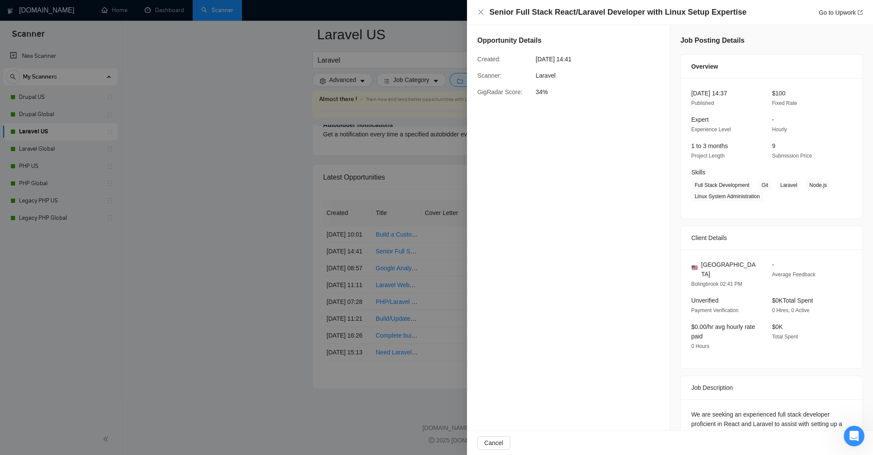
click at [225, 285] on div at bounding box center [436, 227] width 873 height 455
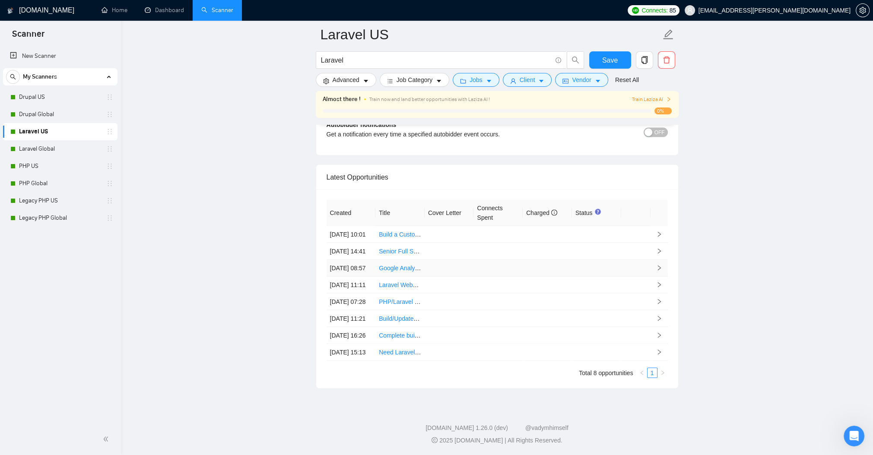
click at [658, 276] on td at bounding box center [658, 267] width 17 height 17
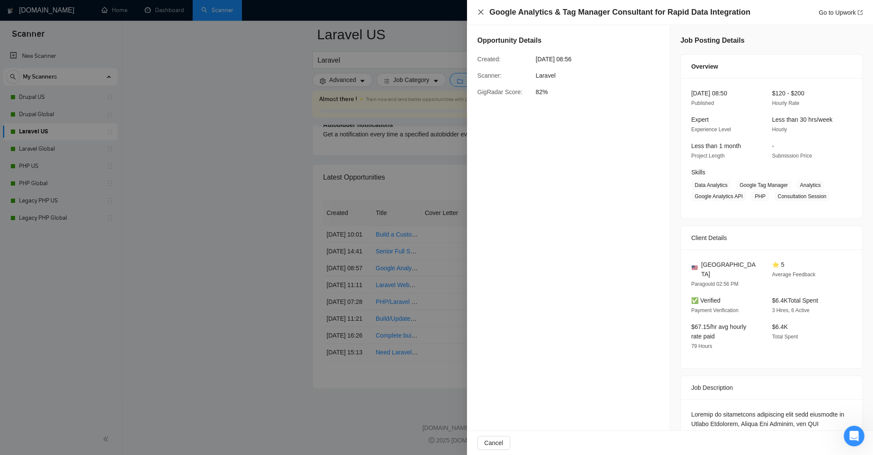
click at [477, 12] on icon "close" at bounding box center [480, 12] width 7 height 7
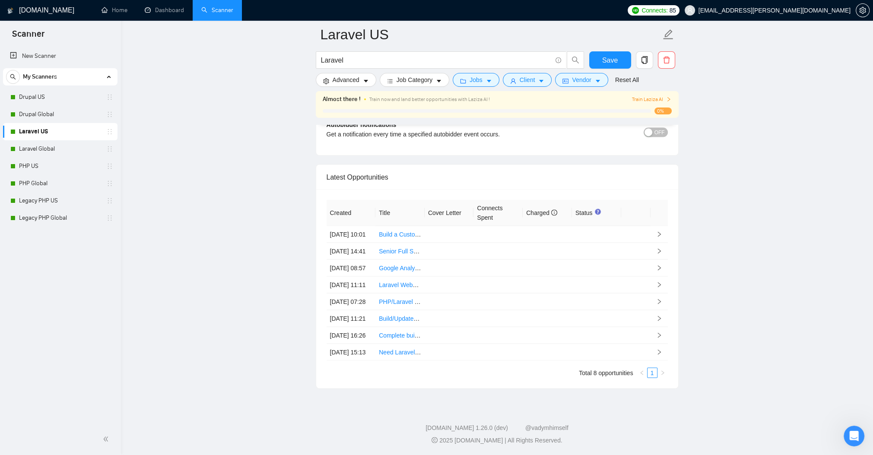
scroll to position [2730, 0]
click at [389, 298] on link "PHP/Laravel Stack Update" at bounding box center [415, 301] width 72 height 7
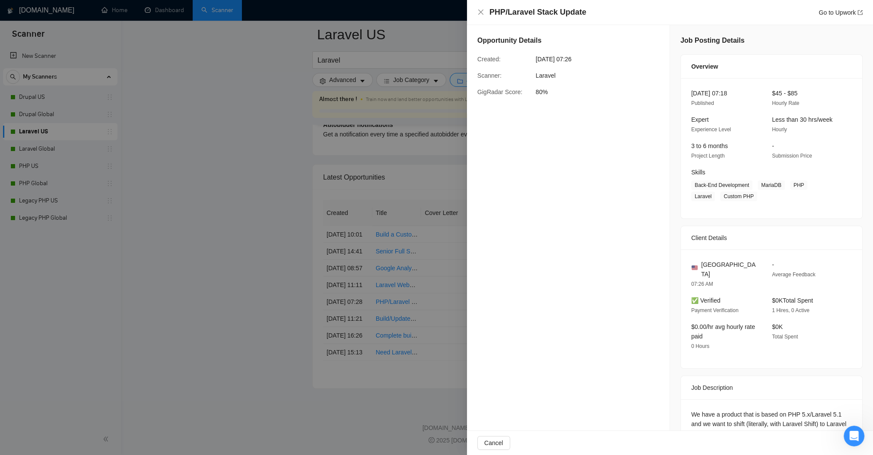
drag, startPoint x: 255, startPoint y: 197, endPoint x: 257, endPoint y: 183, distance: 14.1
click at [256, 193] on div at bounding box center [436, 227] width 873 height 455
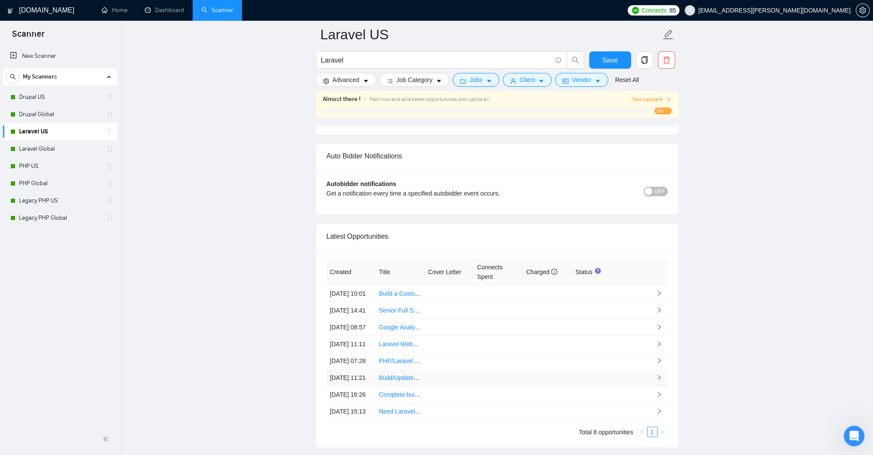
scroll to position [2005, 0]
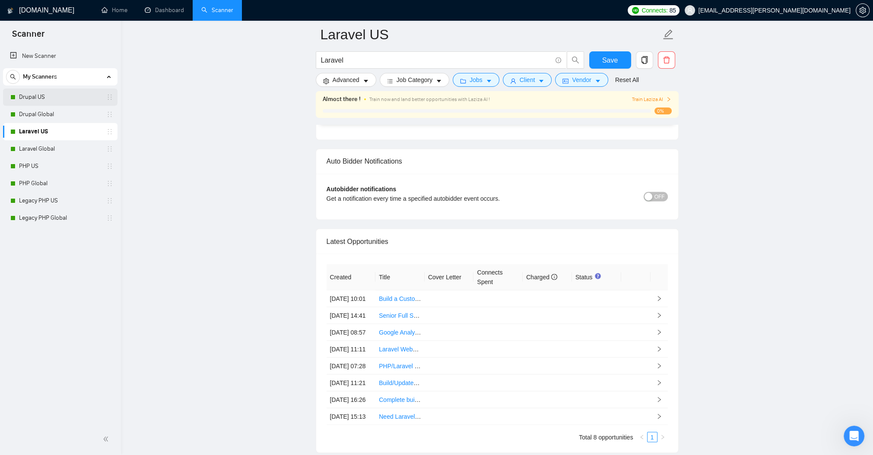
click at [46, 97] on link "Drupal US" at bounding box center [60, 97] width 82 height 17
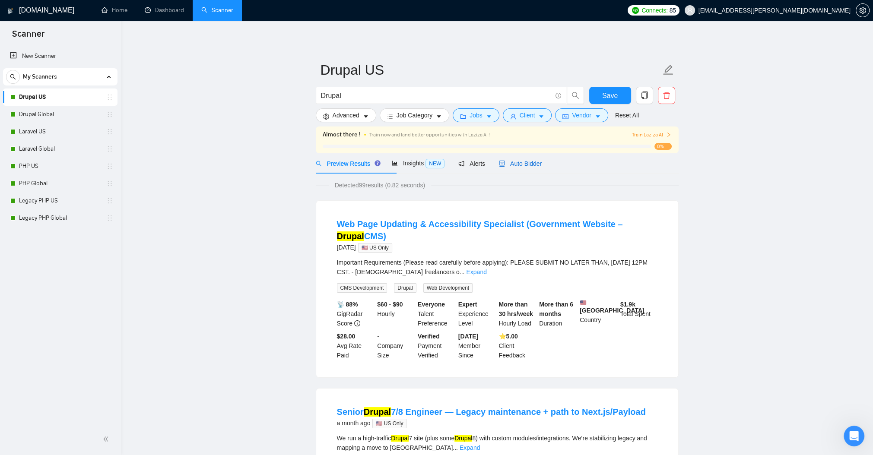
click at [541, 167] on span "Auto Bidder" at bounding box center [520, 163] width 43 height 7
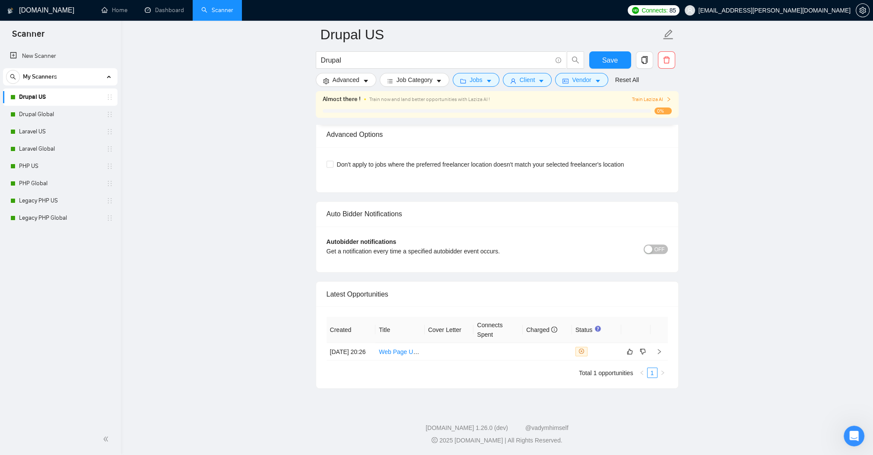
scroll to position [2408, 0]
click at [401, 348] on link "Web Page Updating & Accessibility Specialist (Government Website – Drupal CMS)" at bounding box center [491, 351] width 224 height 7
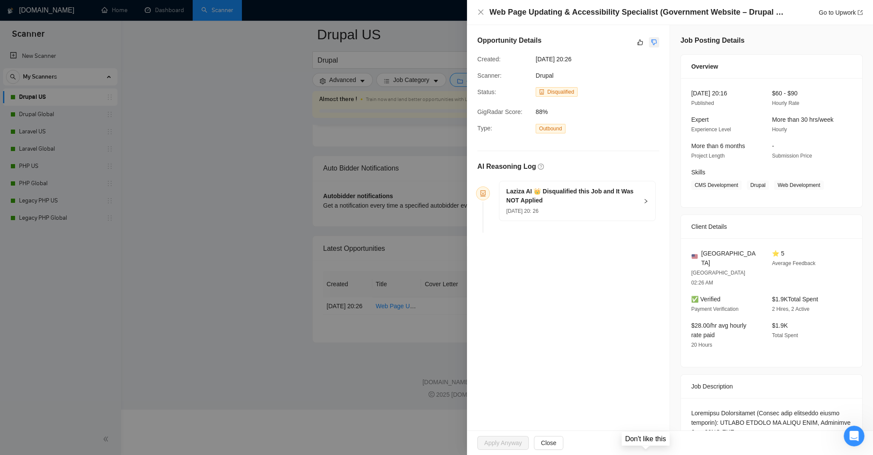
click at [651, 46] on icon "dislike" at bounding box center [654, 42] width 6 height 7
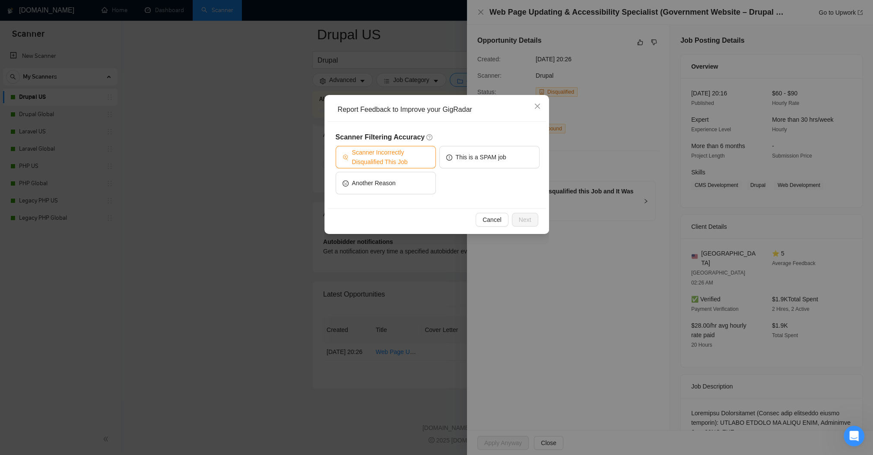
click at [387, 161] on span "Scanner Incorrectly Disqualified This Job" at bounding box center [390, 157] width 77 height 19
click at [523, 222] on span "Next" at bounding box center [525, 219] width 13 height 9
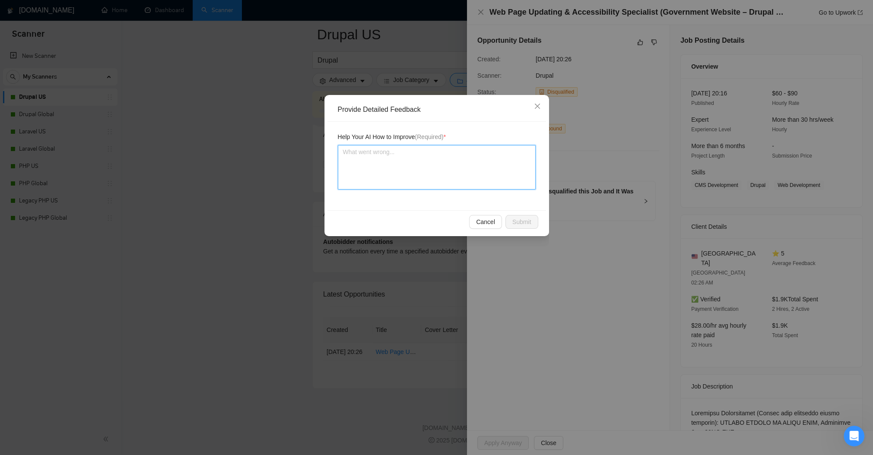
click at [367, 171] on textarea at bounding box center [437, 167] width 198 height 44
type textarea "F"
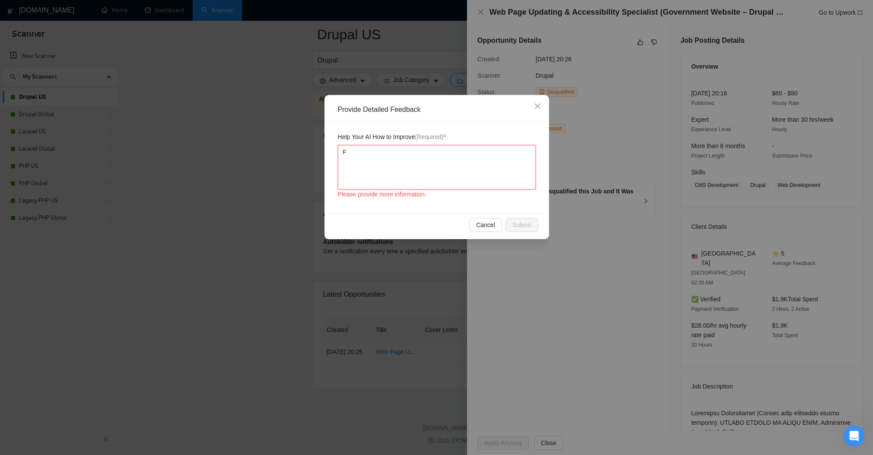
type textarea "Fr"
type textarea "F"
type textarea "A"
type textarea "Ag"
type textarea "Age"
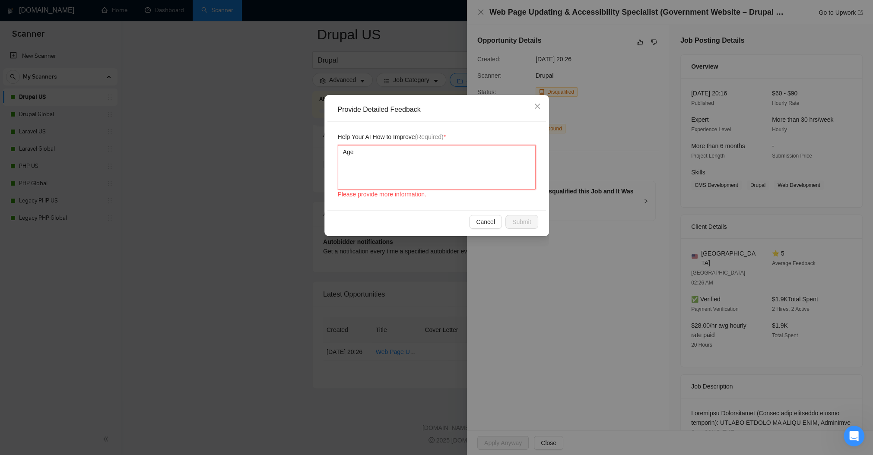
type textarea "Agen"
type textarea "Agenc"
type textarea "Agency"
type textarea "Agency S"
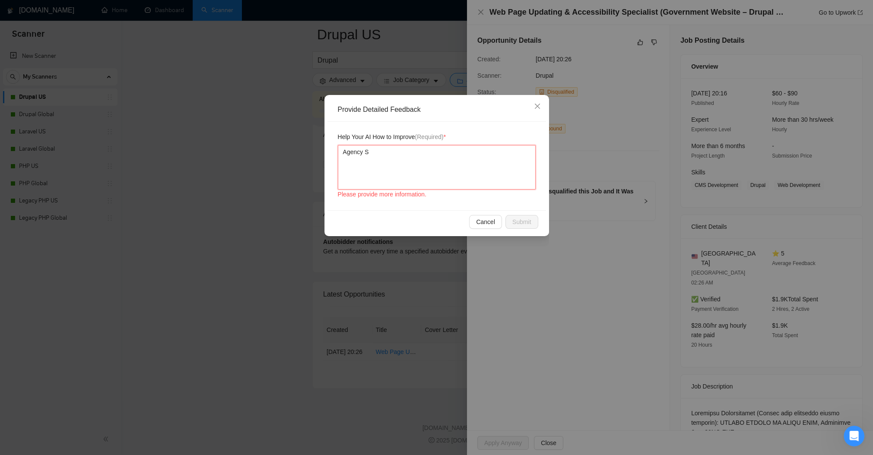
type textarea "Agency Se"
type textarea "Agency Ser"
type textarea "Agency Sere"
type textarea "Agency Seren"
type textarea "Agency Serend"
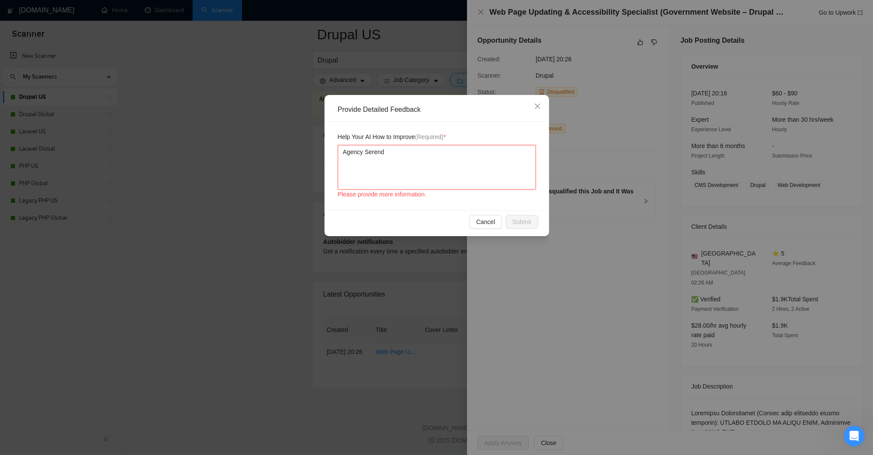
type textarea "Agency Serendi"
type textarea "Agency Serendip"
type textarea "Agency Serendipi"
type textarea "Agency Serendipit"
type textarea "Agency Serendipiti"
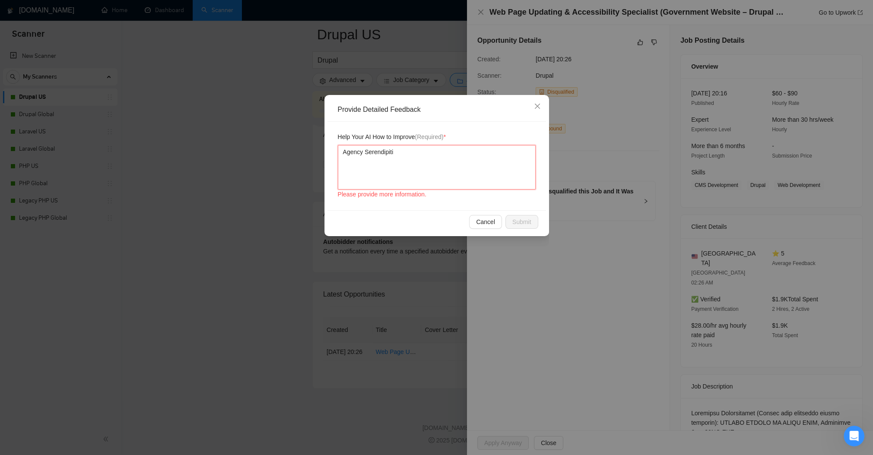
type textarea "Agency Serendipitie"
type textarea "Agency Serendipities"
type textarea "Agency Serendipities,"
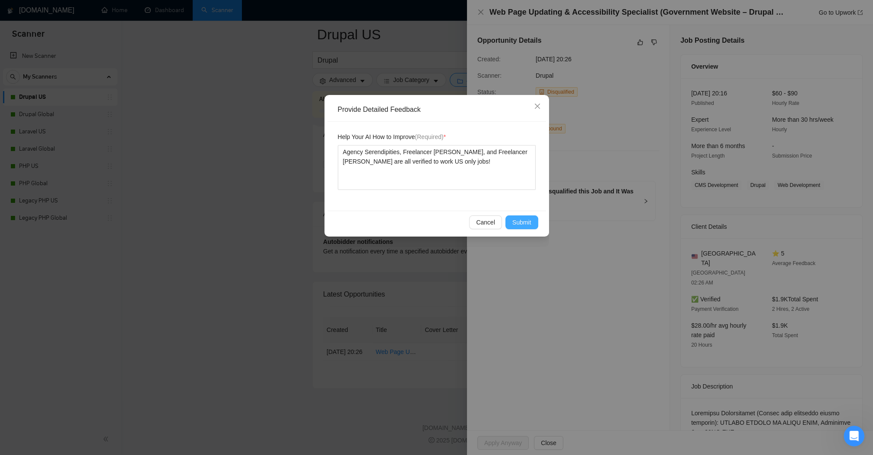
click at [525, 227] on span "Submit" at bounding box center [521, 222] width 19 height 9
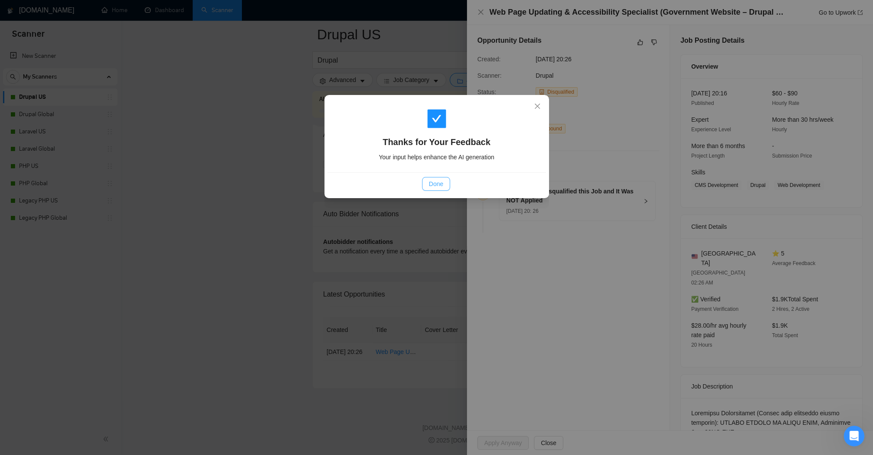
click at [441, 189] on span "Done" at bounding box center [436, 183] width 14 height 9
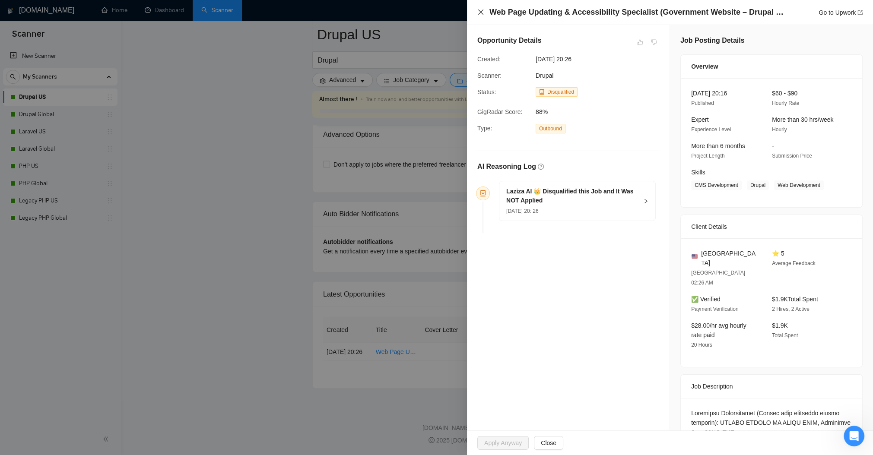
click at [483, 11] on icon "close" at bounding box center [480, 12] width 7 height 7
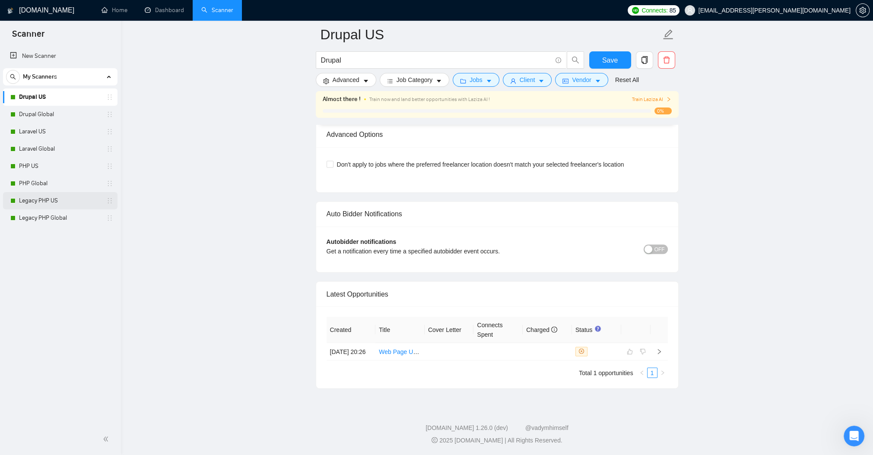
click at [54, 202] on link "Legacy PHP US" at bounding box center [60, 200] width 82 height 17
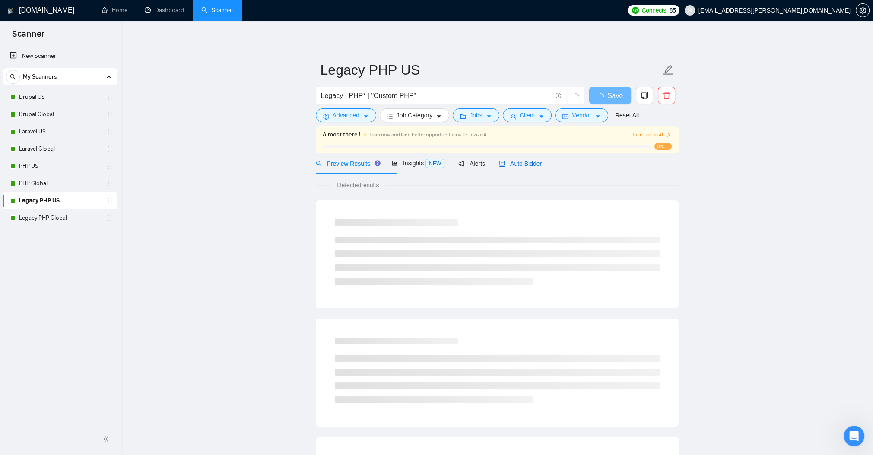
click at [541, 167] on span "Auto Bidder" at bounding box center [520, 163] width 43 height 7
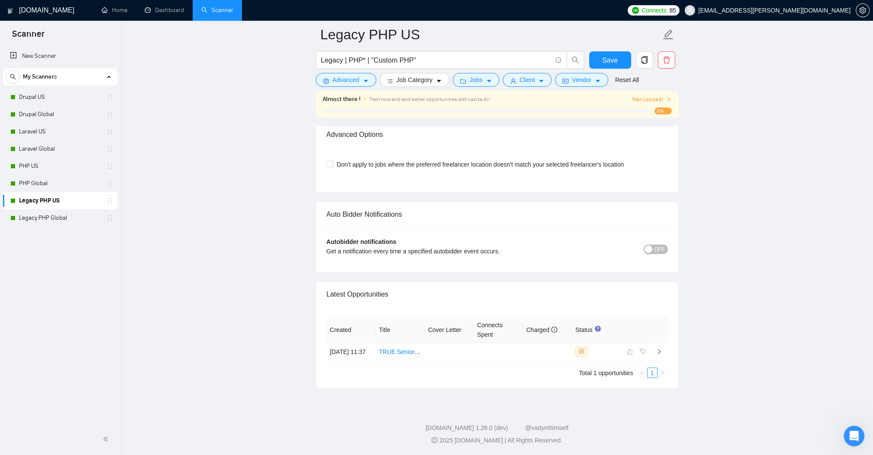
scroll to position [2408, 0]
click at [660, 348] on icon "right" at bounding box center [659, 351] width 6 height 6
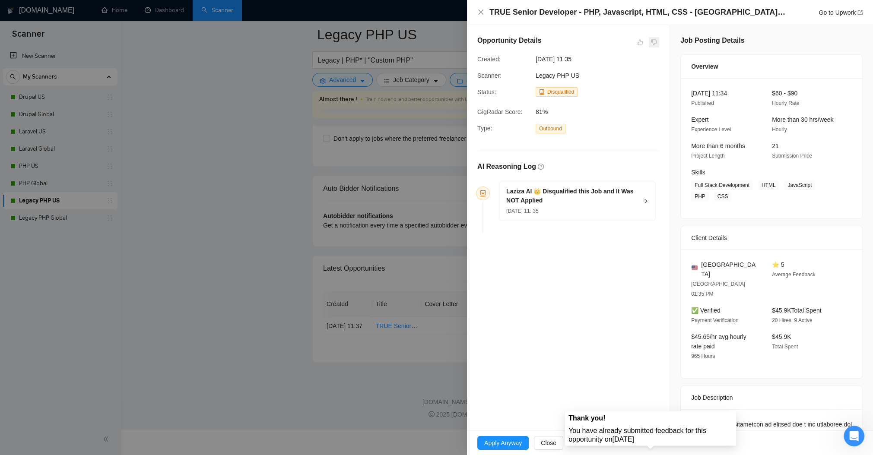
click at [649, 46] on span at bounding box center [654, 42] width 10 height 10
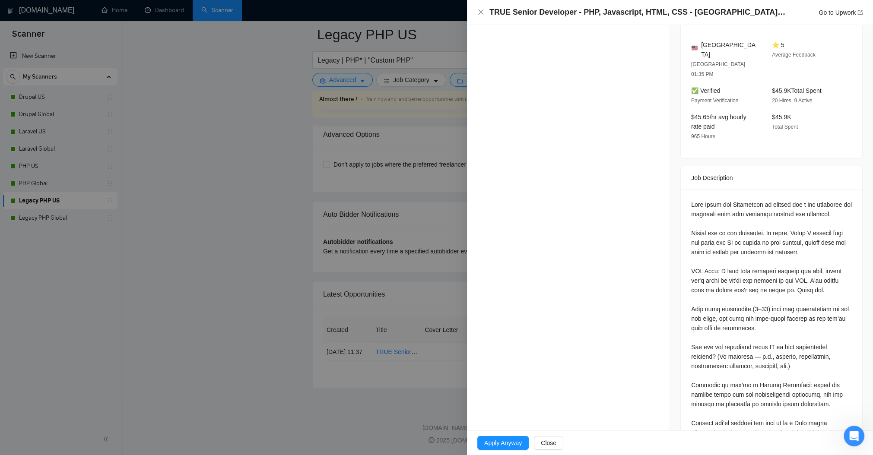
scroll to position [52, 0]
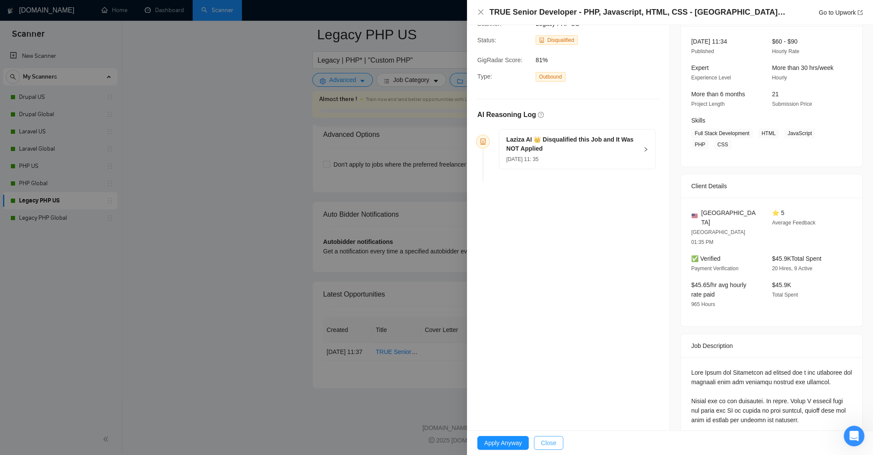
click at [556, 448] on span "Close" at bounding box center [549, 442] width 16 height 9
